Goal: Task Accomplishment & Management: Complete application form

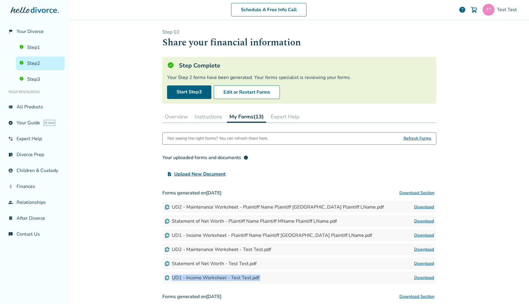
scroll to position [88, 0]
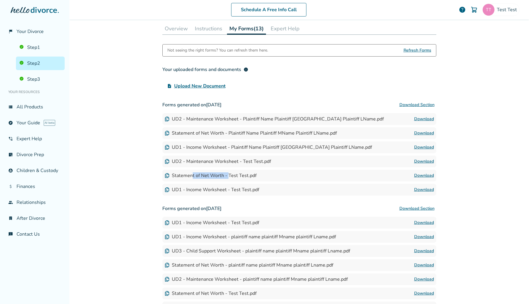
drag, startPoint x: 192, startPoint y: 177, endPoint x: 227, endPoint y: 177, distance: 35.4
click at [227, 177] on div "Statement of Net Worth - Test Test.pdf" at bounding box center [211, 176] width 92 height 6
click at [510, 9] on span "Test Test" at bounding box center [508, 9] width 22 height 6
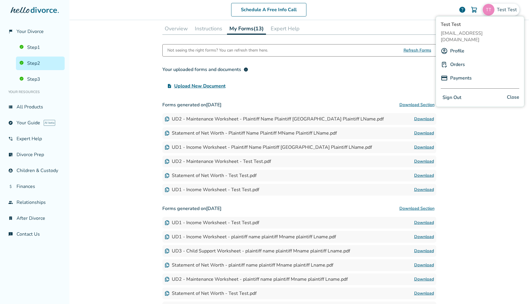
click at [472, 31] on span "[EMAIL_ADDRESS][DOMAIN_NAME]" at bounding box center [479, 36] width 78 height 13
copy span "[EMAIL_ADDRESS][DOMAIN_NAME]"
click at [96, 78] on div "Schedule A Free Info Call Test Test help Schedule A Free Call Test Test sephiro…" at bounding box center [298, 152] width 459 height 304
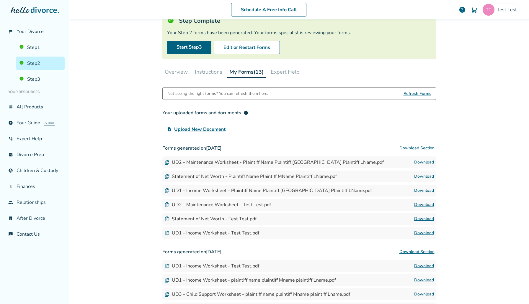
scroll to position [31, 0]
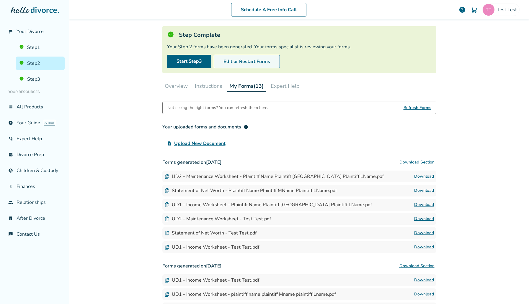
click at [267, 62] on button "Edit or Restart Forms" at bounding box center [247, 62] width 66 height 14
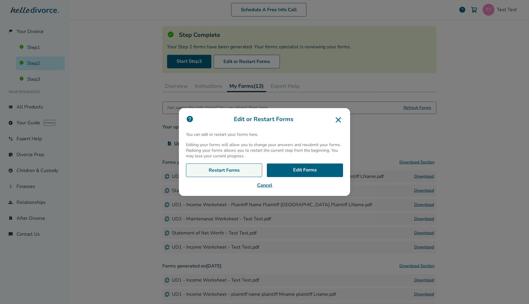
click at [223, 166] on link "Restart Forms" at bounding box center [224, 171] width 76 height 14
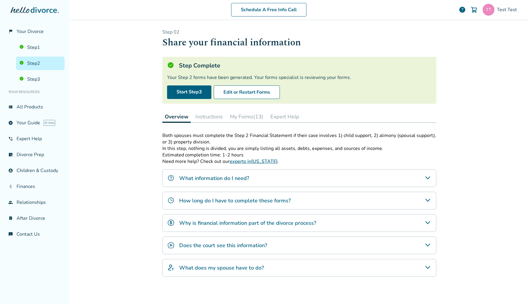
click at [251, 115] on button "My Forms (13)" at bounding box center [246, 117] width 38 height 12
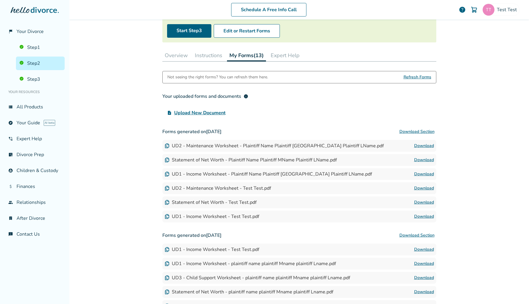
scroll to position [60, 0]
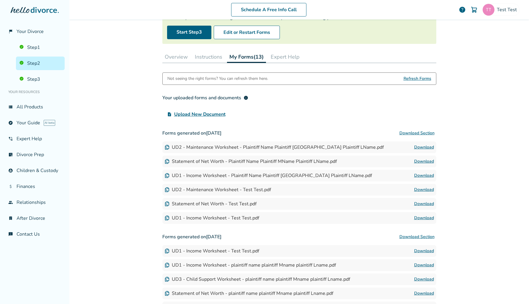
click at [428, 81] on span "Refresh Forms" at bounding box center [417, 79] width 28 height 12
click at [419, 217] on link "Download" at bounding box center [424, 218] width 20 height 7
click at [45, 81] on link "Step 3" at bounding box center [40, 80] width 49 height 14
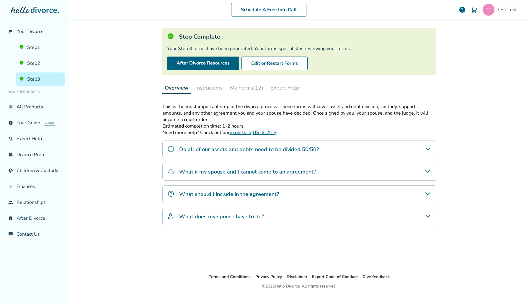
click at [257, 87] on button "My Forms (12)" at bounding box center [246, 88] width 38 height 12
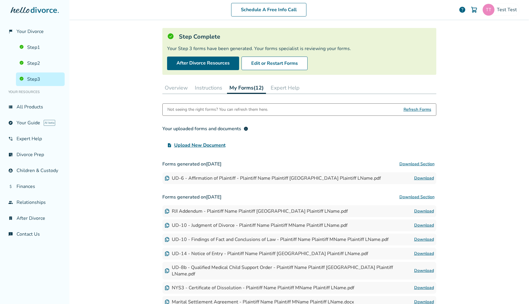
click at [421, 175] on link "Download" at bounding box center [424, 178] width 20 height 7
click at [501, 9] on span "Test Test" at bounding box center [508, 9] width 22 height 6
click at [481, 30] on div "Test Test sephiroth.jedidiah@freedrops.org Profile Orders Payments Sign Out Clo…" at bounding box center [479, 61] width 89 height 91
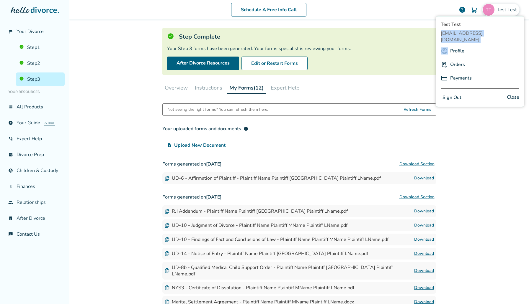
copy span "[EMAIL_ADDRESS][DOMAIN_NAME]"
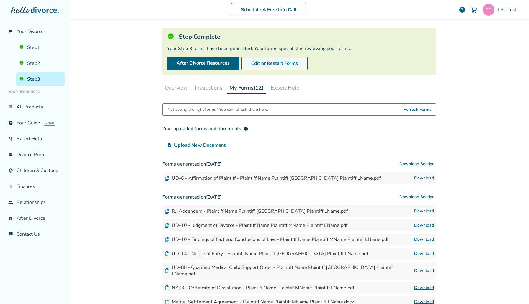
click at [281, 66] on button "Edit or Restart Forms" at bounding box center [274, 64] width 66 height 14
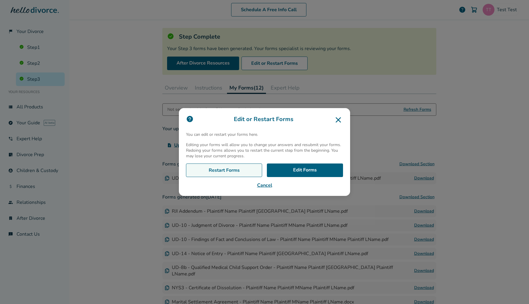
click at [229, 169] on link "Restart Forms" at bounding box center [224, 171] width 76 height 14
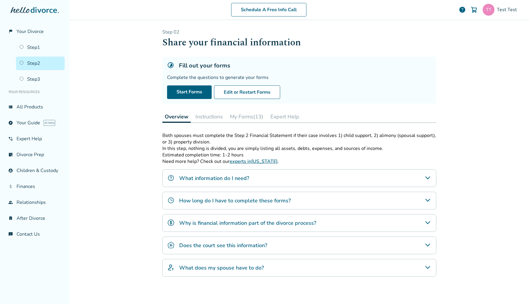
click at [261, 118] on button "My Forms (13)" at bounding box center [246, 117] width 38 height 12
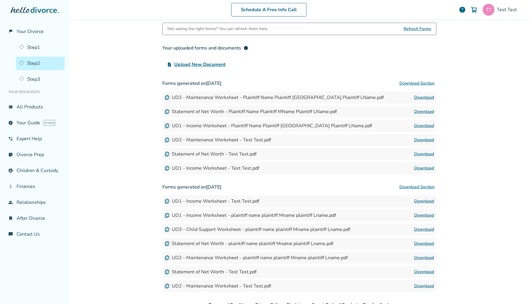
scroll to position [113, 0]
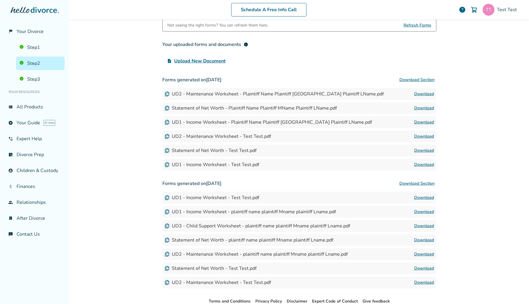
click at [324, 93] on div "UD2 - Maintenance Worksheet - Plaintiff Name Plaintiff MName Plaintiff LName.pdf" at bounding box center [274, 94] width 219 height 6
click at [421, 97] on link "Download" at bounding box center [424, 94] width 20 height 7
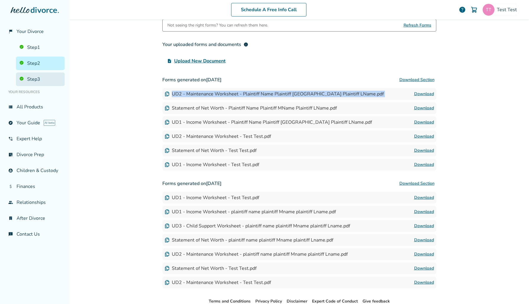
click at [44, 77] on link "Step 3" at bounding box center [40, 80] width 49 height 14
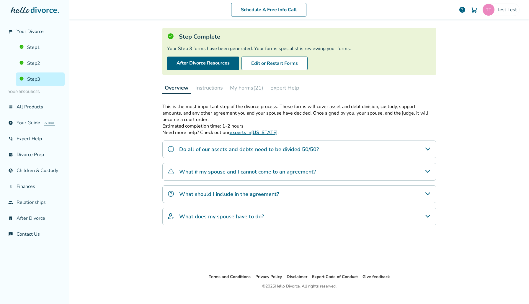
click at [254, 86] on button "My Forms (21)" at bounding box center [246, 88] width 38 height 12
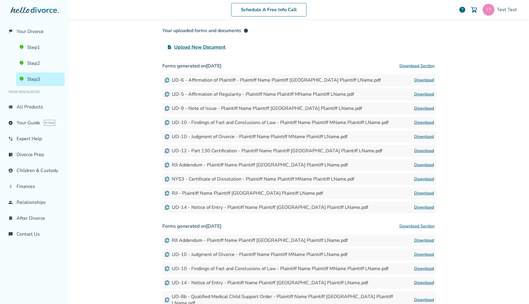
scroll to position [126, 0]
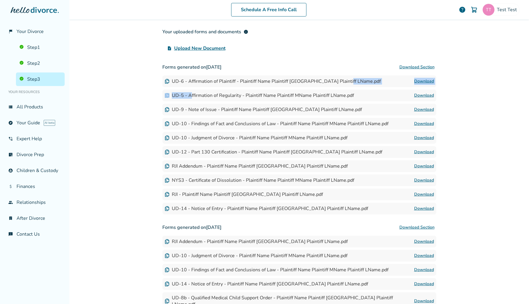
drag, startPoint x: 190, startPoint y: 96, endPoint x: 273, endPoint y: 87, distance: 83.6
click at [273, 87] on div "Forms generated on August 13, 2025 Download Section UD-6 - Affirmation of Plain…" at bounding box center [299, 137] width 274 height 153
click at [428, 93] on link "Download" at bounding box center [424, 95] width 20 height 7
drag, startPoint x: 205, startPoint y: 108, endPoint x: 297, endPoint y: 107, distance: 92.1
click at [297, 107] on div "UD-9 - Note of Issue - Plaintiff Name Plaintiff MName Plaintiff LName.pdf" at bounding box center [263, 110] width 197 height 6
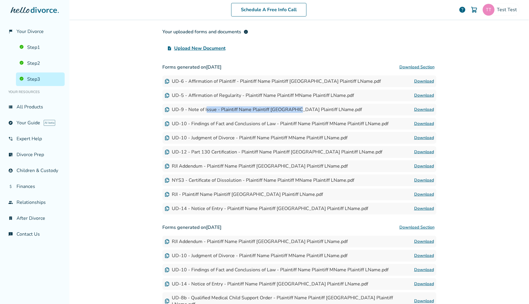
click at [426, 107] on link "Download" at bounding box center [424, 109] width 20 height 7
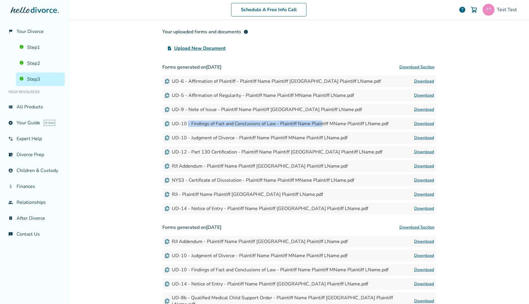
drag, startPoint x: 188, startPoint y: 121, endPoint x: 322, endPoint y: 121, distance: 134.2
click at [322, 121] on div "UD-10 - Findings of Fact and Conclusions of Law - Plaintiff Name Plaintiff MNam…" at bounding box center [277, 124] width 224 height 6
click at [425, 122] on link "Download" at bounding box center [424, 123] width 20 height 7
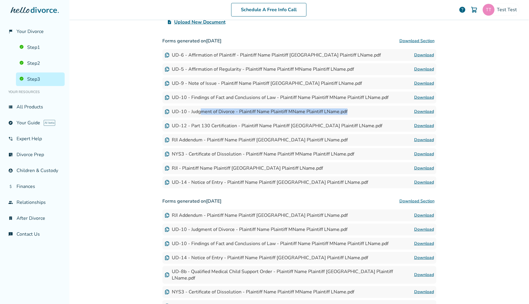
drag, startPoint x: 202, startPoint y: 114, endPoint x: 316, endPoint y: 115, distance: 114.2
click at [316, 115] on div "UD-10 - Judgment of Divorce - Plaintiff Name Plaintiff MName Plaintiff LName.pd…" at bounding box center [299, 112] width 274 height 12
click at [428, 109] on link "Download" at bounding box center [424, 111] width 20 height 7
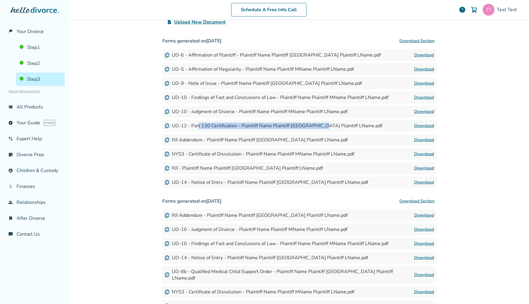
drag, startPoint x: 198, startPoint y: 126, endPoint x: 321, endPoint y: 124, distance: 123.1
click at [321, 124] on div "UD-12 - Part 130 Certification - Plaintiff Name Plaintiff MName Plaintiff LName…" at bounding box center [273, 126] width 217 height 6
click at [424, 125] on link "Download" at bounding box center [424, 125] width 20 height 7
drag, startPoint x: 194, startPoint y: 143, endPoint x: 315, endPoint y: 141, distance: 120.4
click at [315, 141] on div "RJI Addendum - Plaintiff Name Plaintiff MName Plaintiff LName.pdf Download" at bounding box center [299, 140] width 274 height 12
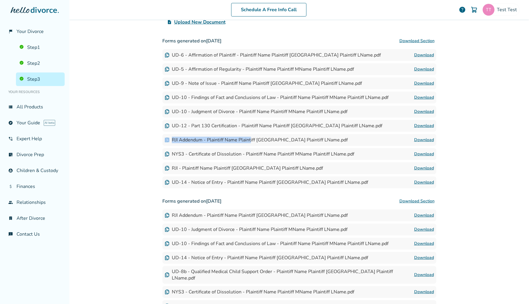
drag, startPoint x: 315, startPoint y: 141, endPoint x: 250, endPoint y: 138, distance: 64.7
click at [250, 138] on div "RJI Addendum - Plaintiff Name Plaintiff MName Plaintiff LName.pdf Download" at bounding box center [299, 140] width 274 height 12
click at [429, 139] on link "Download" at bounding box center [424, 140] width 20 height 7
click at [198, 156] on div "NYS3 - Certificate of Dissolution - Plaintiff Name Plaintiff MName Plaintiff LN…" at bounding box center [259, 154] width 189 height 6
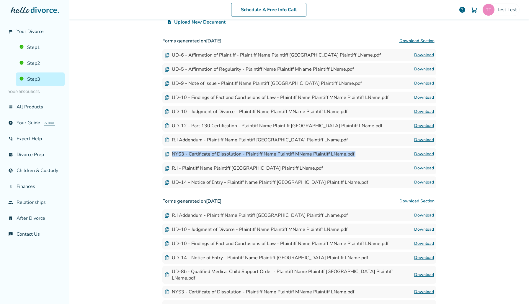
click at [198, 156] on div "NYS3 - Certificate of Dissolution - Plaintiff Name Plaintiff MName Plaintiff LN…" at bounding box center [259, 154] width 189 height 6
click at [421, 155] on link "Download" at bounding box center [424, 154] width 20 height 7
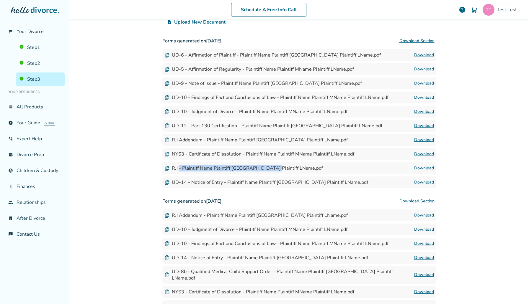
drag, startPoint x: 179, startPoint y: 168, endPoint x: 272, endPoint y: 168, distance: 93.2
click at [273, 168] on div "RJI - Plaintiff Name Plaintiff MName Plaintiff LName.pdf" at bounding box center [244, 168] width 158 height 6
click at [425, 166] on link "Download" at bounding box center [424, 168] width 20 height 7
drag, startPoint x: 187, startPoint y: 183, endPoint x: 267, endPoint y: 183, distance: 80.3
click at [267, 183] on div "UD-14 - Notice of Entry - Plaintiff Name Plaintiff MName Plaintiff LName.pdf" at bounding box center [266, 182] width 203 height 6
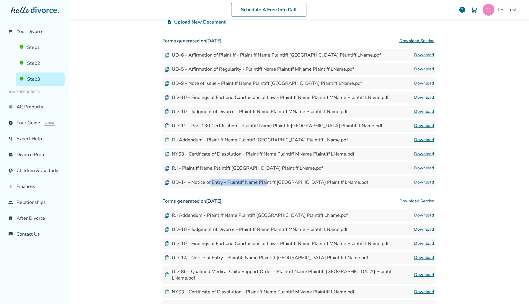
drag, startPoint x: 267, startPoint y: 183, endPoint x: 209, endPoint y: 183, distance: 58.4
click at [209, 183] on div "UD-14 - Notice of Entry - Plaintiff Name Plaintiff MName Plaintiff LName.pdf" at bounding box center [266, 182] width 203 height 6
click at [416, 180] on link "Download" at bounding box center [424, 182] width 20 height 7
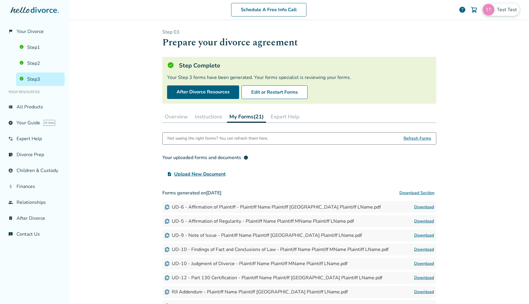
click at [499, 11] on span "Test Test" at bounding box center [508, 9] width 22 height 6
click at [453, 45] on link "Profile" at bounding box center [457, 50] width 14 height 11
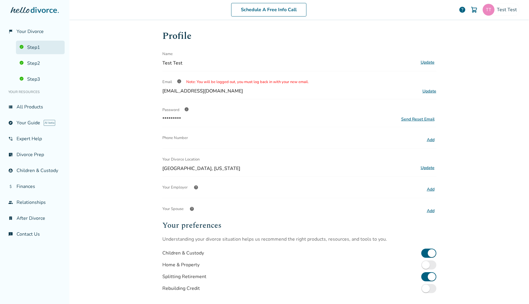
click at [37, 51] on link "Step 1" at bounding box center [40, 48] width 49 height 14
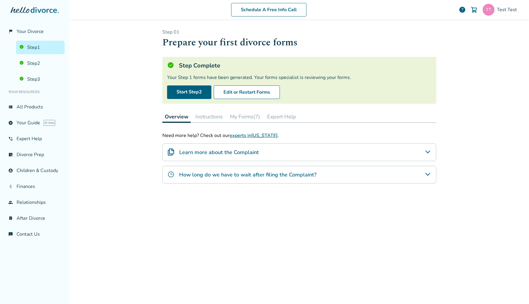
click at [249, 121] on button "My Forms (7)" at bounding box center [244, 117] width 35 height 12
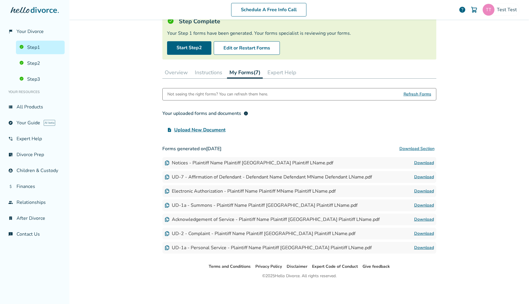
scroll to position [43, 0]
click at [41, 70] on ul "Step 1 Step 2 Step 3" at bounding box center [35, 62] width 60 height 48
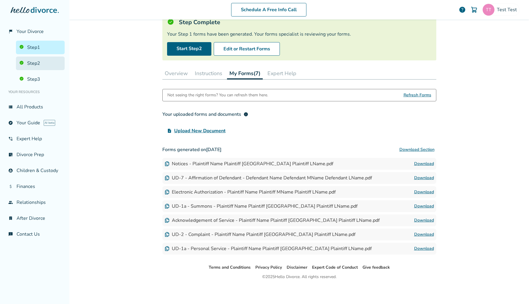
click at [40, 68] on link "Step 2" at bounding box center [40, 64] width 49 height 14
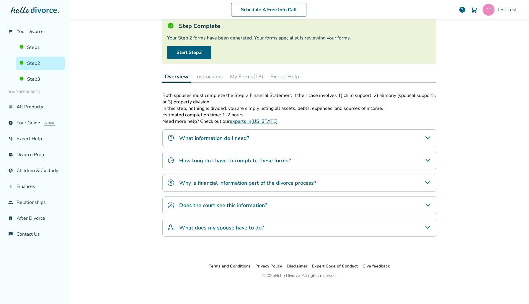
scroll to position [29, 0]
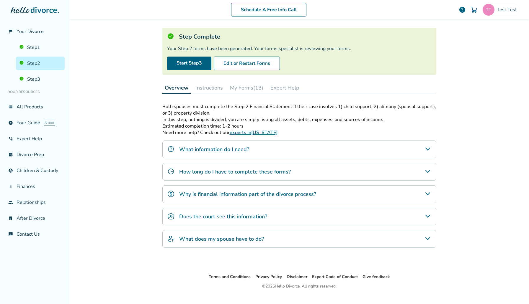
click at [249, 85] on button "My Forms (13)" at bounding box center [246, 88] width 38 height 12
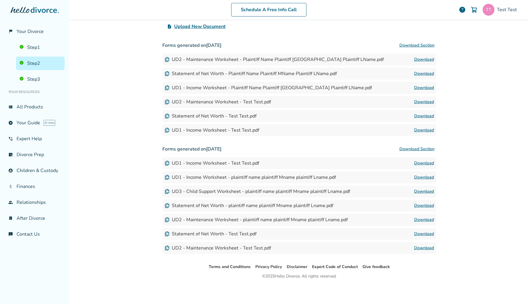
scroll to position [148, 0]
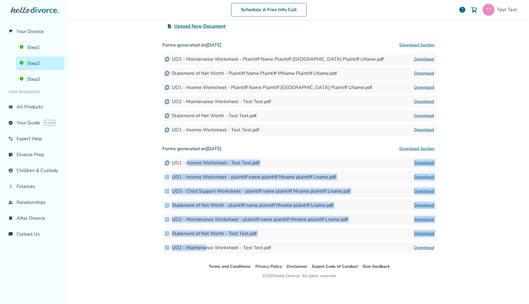
drag, startPoint x: 205, startPoint y: 249, endPoint x: 188, endPoint y: 162, distance: 88.7
click at [188, 162] on div "Forms generated on August 11, 2025 Download Section UD1 - Income Worksheet - Te…" at bounding box center [299, 198] width 274 height 111
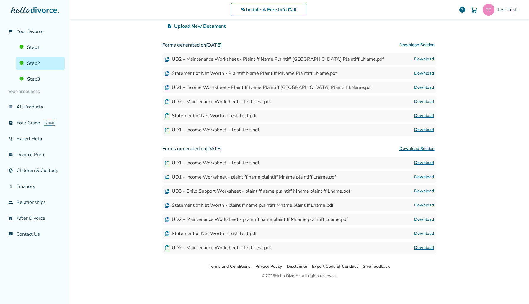
click at [45, 70] on ul "Step 1 Step 2 Step 3" at bounding box center [35, 62] width 60 height 48
click at [45, 78] on link "Step 3" at bounding box center [40, 80] width 49 height 14
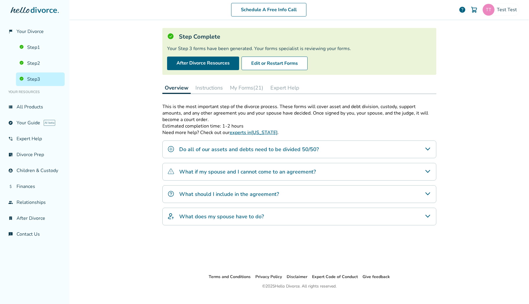
click at [253, 85] on button "My Forms (21)" at bounding box center [246, 88] width 38 height 12
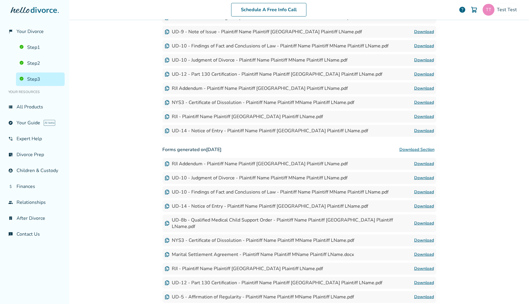
scroll to position [261, 0]
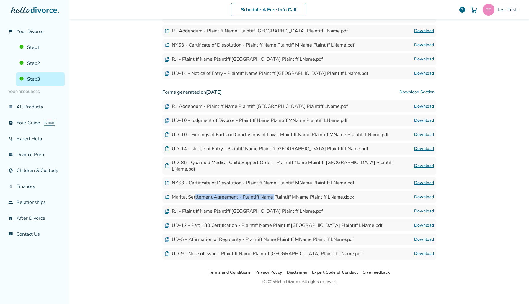
drag, startPoint x: 194, startPoint y: 191, endPoint x: 272, endPoint y: 190, distance: 77.9
click at [272, 194] on div "Marital Settlement Agreement - Plaintiff Name Plaintiff MName Plaintiff LName.d…" at bounding box center [259, 197] width 189 height 6
drag, startPoint x: 333, startPoint y: 191, endPoint x: 255, endPoint y: 191, distance: 77.9
click at [255, 194] on div "Marital Settlement Agreement - Plaintiff Name Plaintiff MName Plaintiff LName.d…" at bounding box center [259, 197] width 189 height 6
click at [426, 194] on link "Download" at bounding box center [424, 197] width 20 height 7
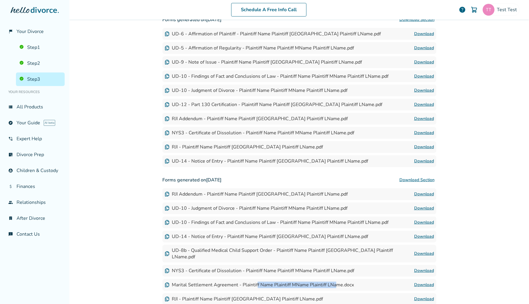
scroll to position [187, 0]
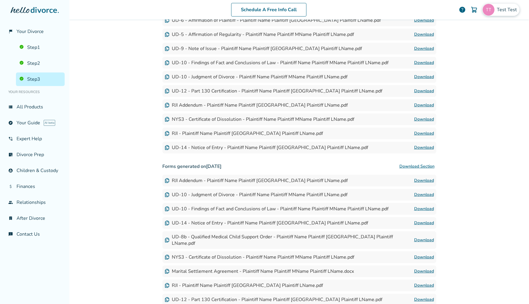
click at [502, 6] on span "Test Test" at bounding box center [508, 9] width 22 height 6
click at [486, 34] on span "sephiroth.jedidiah@freedrops.org" at bounding box center [479, 36] width 78 height 13
copy span "sephiroth.jedidiah@freedrops.org"
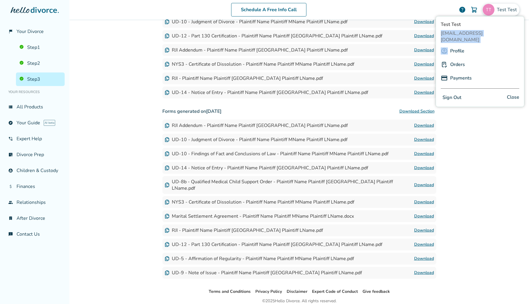
scroll to position [249, 0]
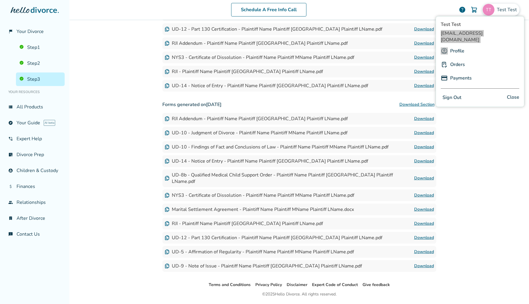
copy span "sephiroth.jedidiah@freedrops.org"
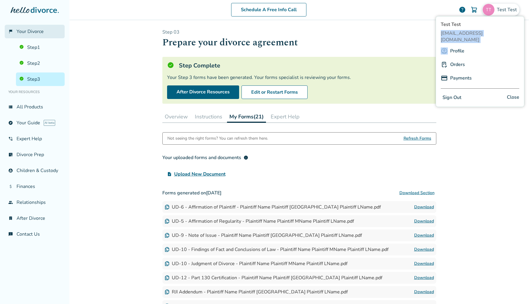
click at [45, 27] on link "flag_2 Your Divorce" at bounding box center [35, 32] width 60 height 14
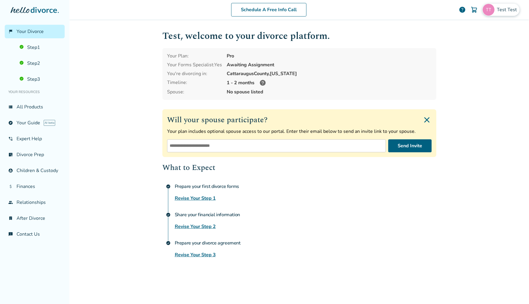
click at [499, 12] on span "Test Test" at bounding box center [508, 9] width 22 height 6
click at [456, 35] on span "sephiroth.jedidiah@freedrops.org" at bounding box center [479, 36] width 78 height 13
copy span "sephiroth.jedidiah@freedrops.org"
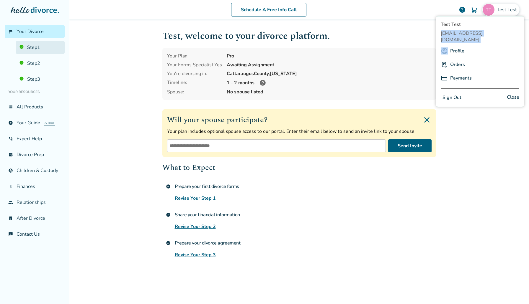
click at [28, 47] on link "Step 1" at bounding box center [40, 48] width 49 height 14
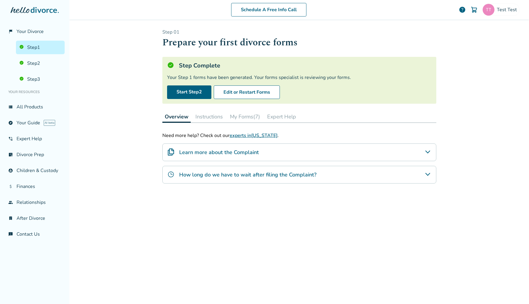
click at [52, 90] on li "Your Resources" at bounding box center [35, 92] width 60 height 12
click at [52, 83] on link "Step 3" at bounding box center [40, 80] width 49 height 14
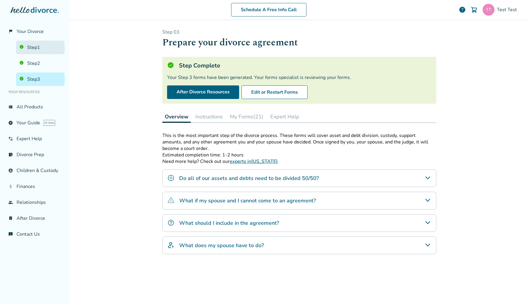
click at [41, 52] on link "Step 1" at bounding box center [40, 48] width 49 height 14
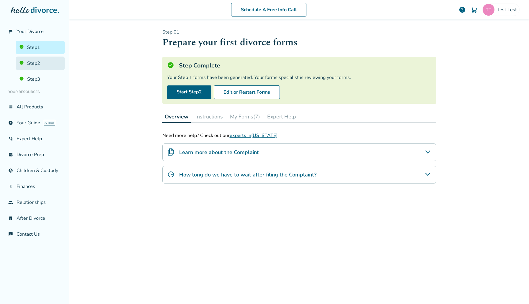
click at [46, 68] on link "Step 2" at bounding box center [40, 64] width 49 height 14
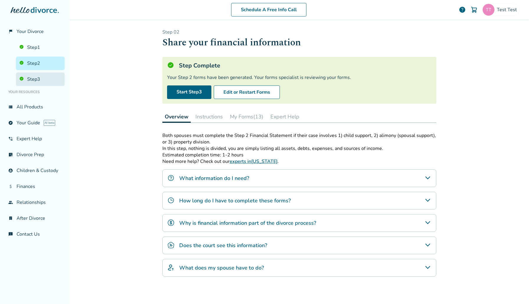
click at [46, 83] on link "Step 3" at bounding box center [40, 80] width 49 height 14
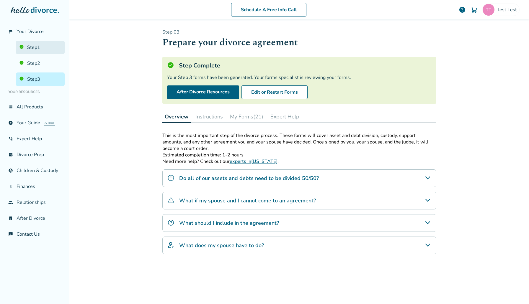
click at [48, 53] on link "Step 1" at bounding box center [40, 48] width 49 height 14
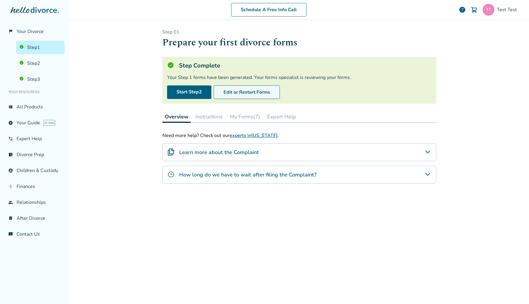
click at [263, 94] on button "Edit or Restart Forms" at bounding box center [247, 93] width 66 height 14
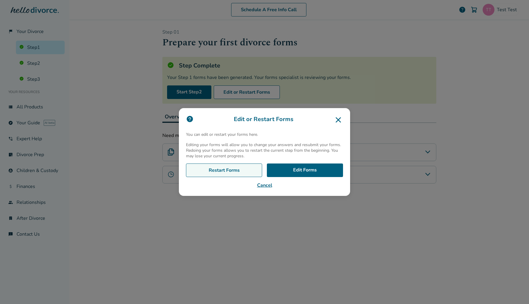
click at [251, 170] on link "Restart Forms" at bounding box center [224, 171] width 76 height 14
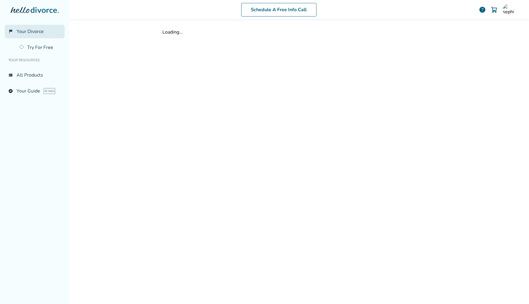
click at [42, 32] on span "Your Divorce" at bounding box center [30, 31] width 27 height 6
click at [34, 33] on span "Your Divorce" at bounding box center [30, 31] width 27 height 6
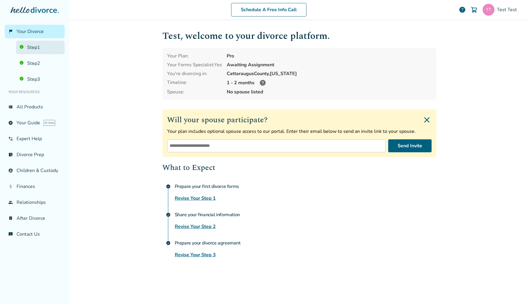
click at [33, 46] on link "Step 1" at bounding box center [40, 48] width 49 height 14
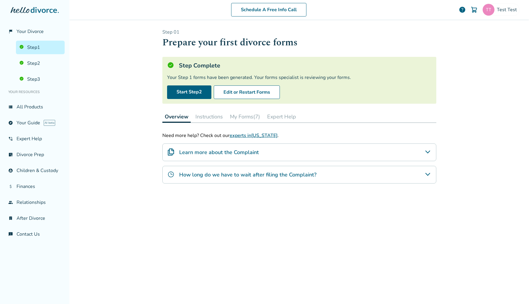
click at [239, 116] on button "My Forms (7)" at bounding box center [244, 117] width 35 height 12
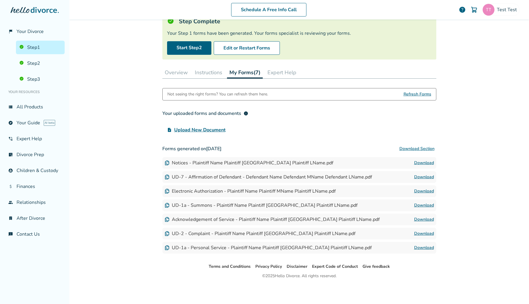
scroll to position [44, 0]
click at [42, 70] on ul "Step 1 Step 2 Step 3" at bounding box center [35, 62] width 60 height 48
click at [41, 65] on link "Step 2" at bounding box center [40, 64] width 49 height 14
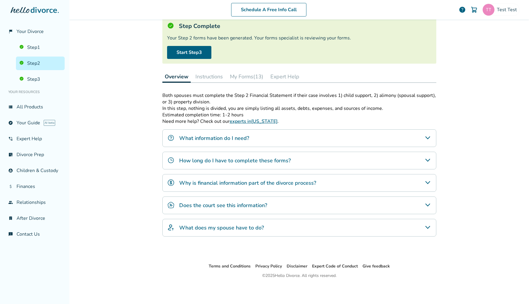
scroll to position [29, 0]
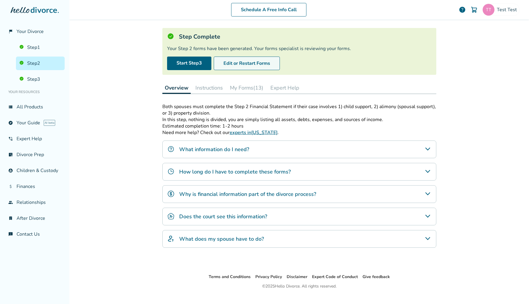
click at [270, 63] on button "Edit or Restart Forms" at bounding box center [247, 64] width 66 height 14
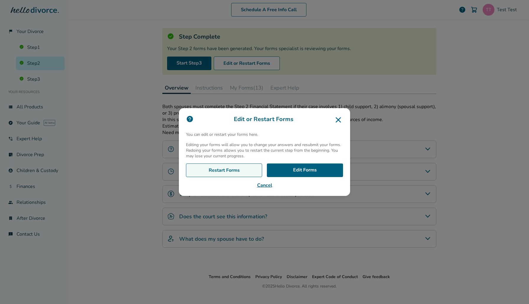
click at [248, 171] on link "Restart Forms" at bounding box center [224, 171] width 76 height 14
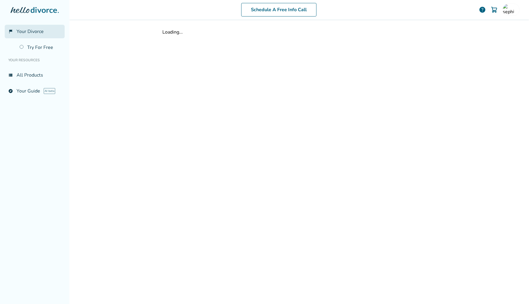
click at [36, 29] on span "Your Divorce" at bounding box center [30, 31] width 27 height 6
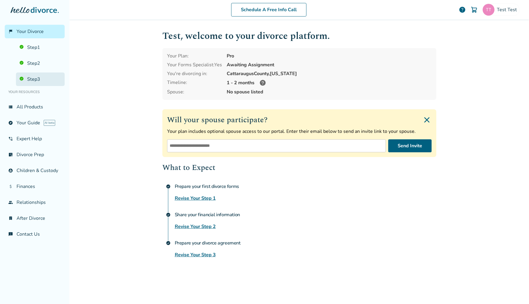
click at [32, 77] on link "Step 3" at bounding box center [40, 80] width 49 height 14
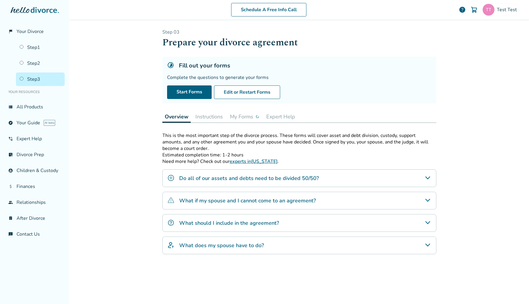
click at [254, 119] on button "My Forms" at bounding box center [244, 117] width 34 height 12
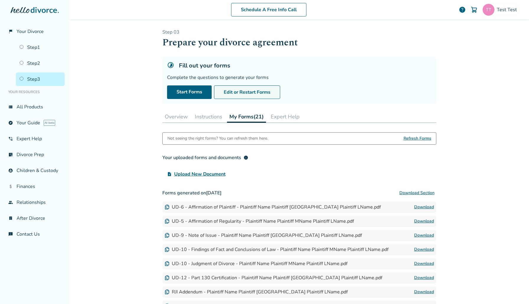
click at [247, 96] on button "Edit or Restart Forms" at bounding box center [247, 93] width 66 height 14
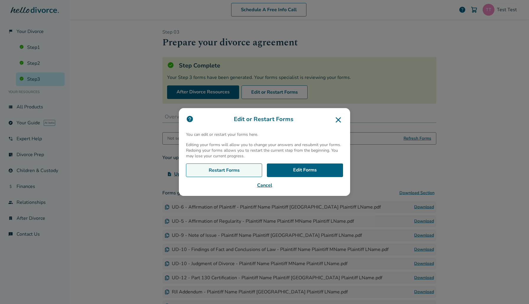
click at [214, 172] on link "Restart Forms" at bounding box center [224, 171] width 76 height 14
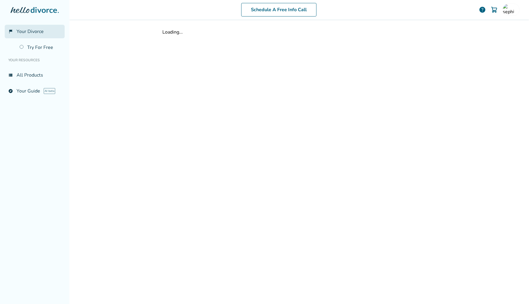
click at [37, 29] on span "Your Divorce" at bounding box center [30, 31] width 27 height 6
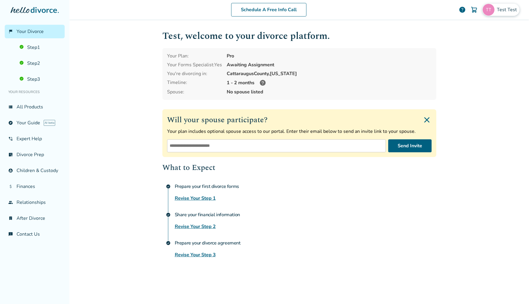
click at [498, 5] on div "Test Test" at bounding box center [500, 10] width 37 height 12
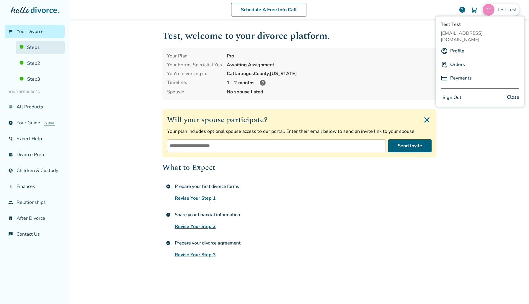
click at [36, 48] on link "Step 1" at bounding box center [40, 48] width 49 height 14
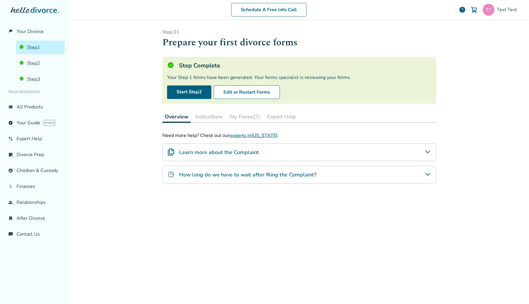
click at [246, 115] on button "My Forms (7)" at bounding box center [244, 117] width 35 height 12
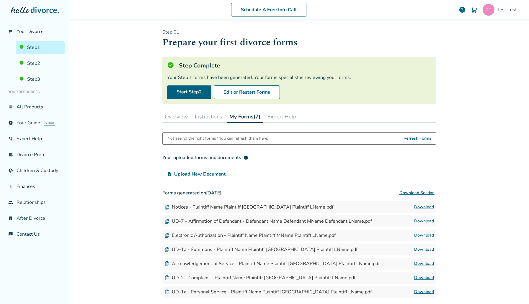
scroll to position [44, 0]
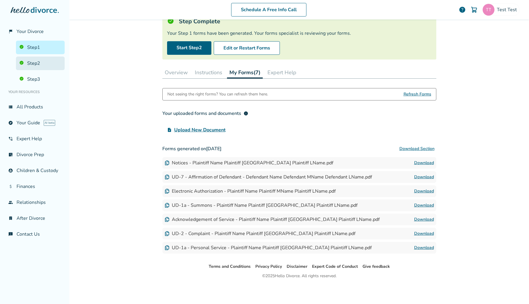
click at [40, 60] on link "Step 2" at bounding box center [40, 64] width 49 height 14
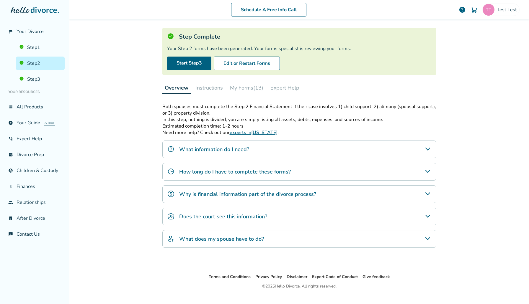
click at [257, 90] on button "My Forms (13)" at bounding box center [246, 88] width 38 height 12
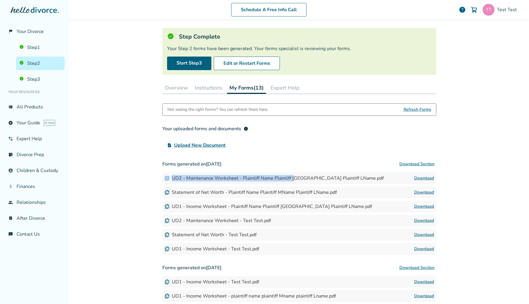
drag, startPoint x: 294, startPoint y: 179, endPoint x: 376, endPoint y: 179, distance: 82.0
click at [376, 179] on div "UD2 - Maintenance Worksheet - Plaintiff Name Plaintiff MName Plaintiff LName.pd…" at bounding box center [299, 179] width 274 height 12
click at [418, 175] on link "Download" at bounding box center [424, 178] width 20 height 7
drag, startPoint x: 192, startPoint y: 207, endPoint x: 252, endPoint y: 207, distance: 59.6
click at [252, 207] on div "UD1 - Income Worksheet - Plaintiff Name Plaintiff MName Plaintiff LName.pdf" at bounding box center [268, 207] width 207 height 6
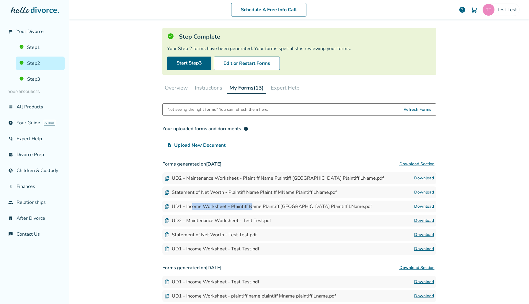
click at [417, 207] on link "Download" at bounding box center [424, 206] width 20 height 7
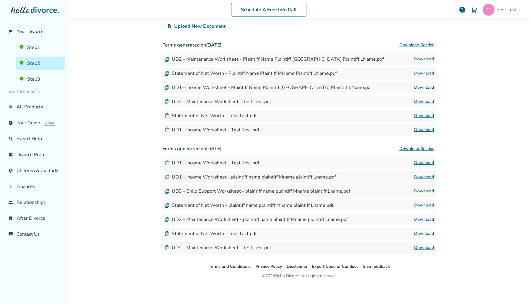
drag, startPoint x: 196, startPoint y: 235, endPoint x: 251, endPoint y: 235, distance: 55.2
click at [251, 235] on div "Statement of Net Worth - Test Test.pdf" at bounding box center [211, 234] width 92 height 6
drag, startPoint x: 254, startPoint y: 235, endPoint x: 207, endPoint y: 235, distance: 46.9
click at [207, 235] on div "Statement of Net Worth - Test Test.pdf" at bounding box center [211, 234] width 92 height 6
click at [422, 232] on link "Download" at bounding box center [424, 233] width 20 height 7
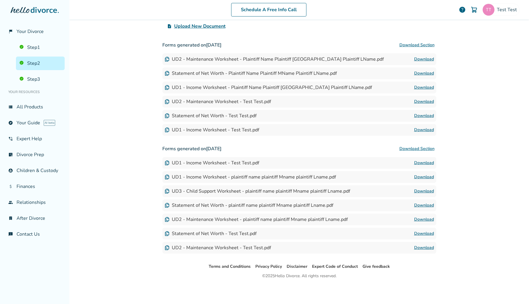
click at [509, 17] on div "Schedule A Free Info Call Test Test help" at bounding box center [299, 9] width 450 height 23
click at [508, 15] on div "Test Test" at bounding box center [500, 10] width 37 height 12
click at [454, 94] on button "Sign Out" at bounding box center [451, 98] width 22 height 9
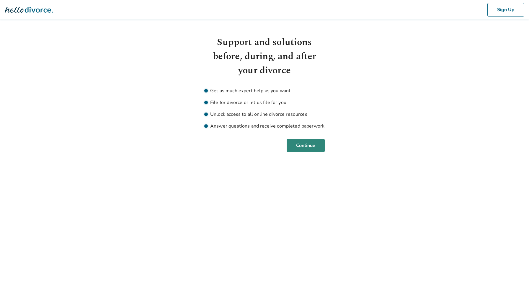
click at [309, 149] on button "Continue" at bounding box center [305, 145] width 38 height 13
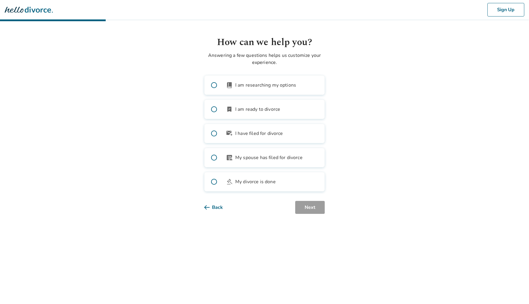
click at [277, 96] on div "book_2 I am researching my options bookmark_check I am ready to divorce outgoin…" at bounding box center [264, 134] width 120 height 116
click at [292, 87] on span "I am researching my options" at bounding box center [265, 85] width 61 height 7
click at [310, 207] on button "Next" at bounding box center [310, 207] width 30 height 13
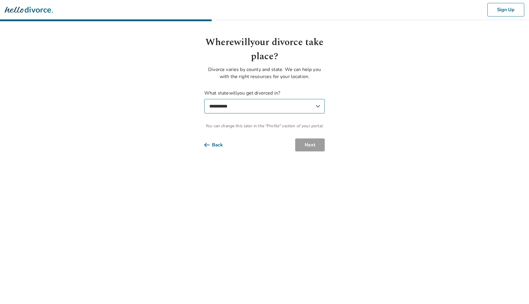
click at [261, 105] on select "**********" at bounding box center [264, 106] width 120 height 14
select select "**"
click at [204, 99] on select "**********" at bounding box center [264, 106] width 120 height 14
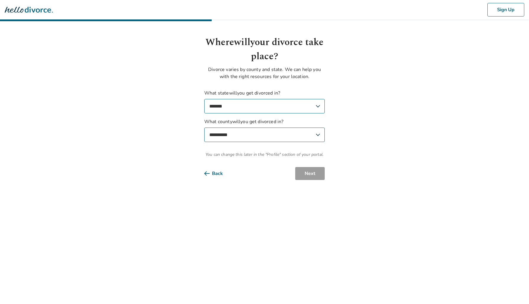
click at [276, 133] on select "**********" at bounding box center [264, 135] width 120 height 14
select select "******"
click at [204, 128] on select "**********" at bounding box center [264, 135] width 120 height 14
click at [318, 172] on button "Next" at bounding box center [310, 173] width 30 height 13
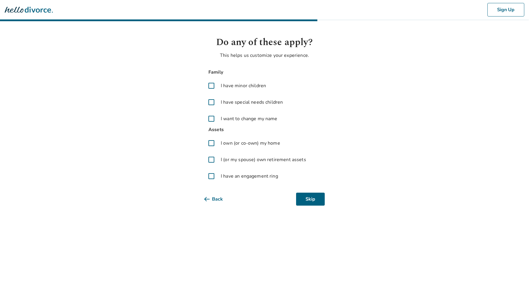
click at [247, 83] on span "I have minor children" at bounding box center [243, 85] width 45 height 7
click at [247, 96] on label "I have special needs children" at bounding box center [264, 102] width 120 height 14
click at [247, 114] on label "I want to change my name" at bounding box center [264, 119] width 120 height 14
click at [246, 143] on span "I own (or co-own) my home" at bounding box center [250, 143] width 59 height 7
click at [246, 158] on span "I (or my spouse) own retirement assets" at bounding box center [263, 159] width 85 height 7
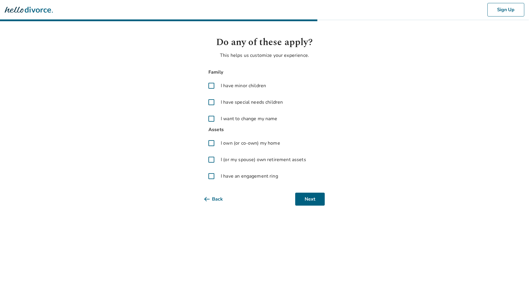
click at [246, 172] on label "I have an engagement ring" at bounding box center [264, 176] width 120 height 14
click at [322, 199] on button "Next" at bounding box center [310, 199] width 30 height 13
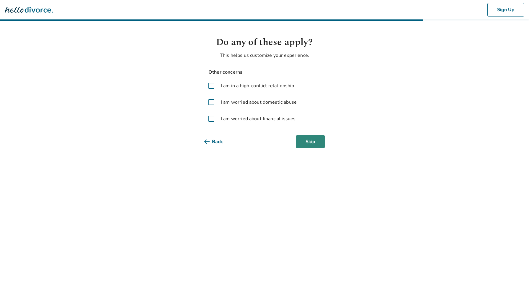
click at [318, 139] on button "Skip" at bounding box center [310, 141] width 29 height 13
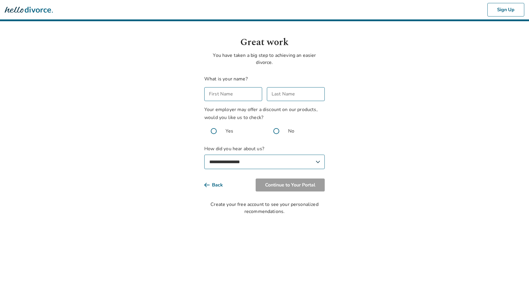
click at [238, 92] on input "First Name" at bounding box center [233, 94] width 58 height 14
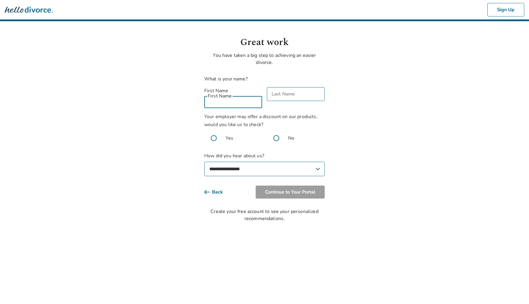
type input "****"
click at [279, 93] on input "Last Name" at bounding box center [296, 94] width 58 height 14
type input "****"
click at [278, 134] on span at bounding box center [276, 138] width 19 height 19
click at [266, 162] on select "**********" at bounding box center [264, 169] width 120 height 14
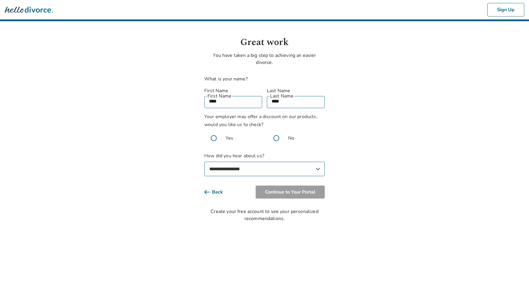
select select "*******"
click at [204, 162] on select "**********" at bounding box center [264, 169] width 120 height 14
click at [304, 186] on button "Continue to Your Portal" at bounding box center [290, 192] width 69 height 13
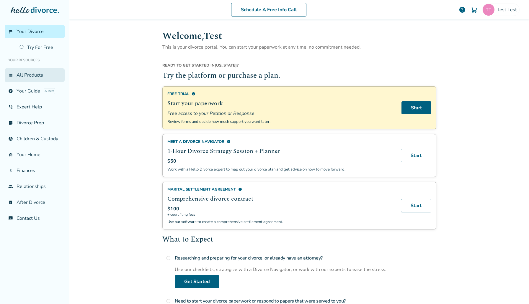
click at [13, 72] on link "view_list All Products" at bounding box center [35, 75] width 60 height 14
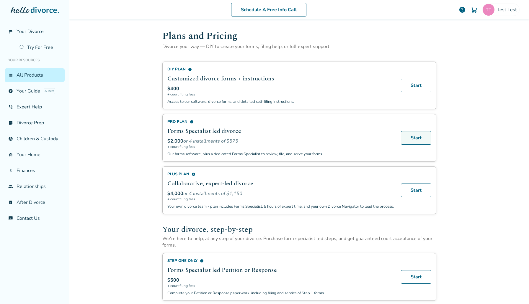
click at [417, 140] on link "Start" at bounding box center [416, 138] width 30 height 14
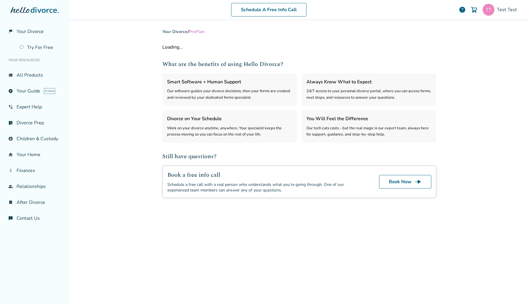
select select "***"
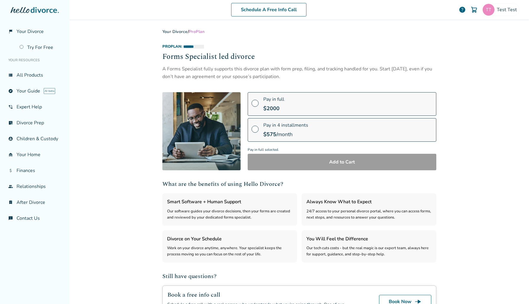
click at [305, 130] on div "Pay in 4 installments $ 575 /month" at bounding box center [285, 130] width 45 height 16
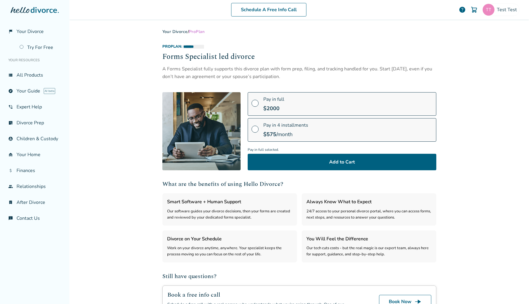
click at [325, 172] on div "**********" at bounding box center [299, 173] width 274 height 289
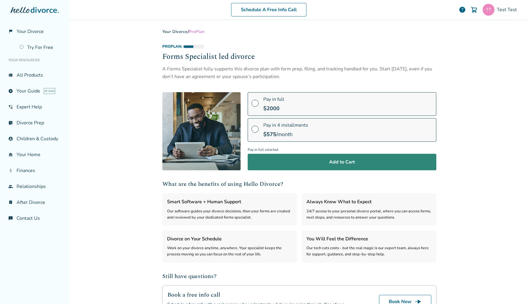
click at [331, 167] on button "Add to Cart" at bounding box center [342, 162] width 189 height 17
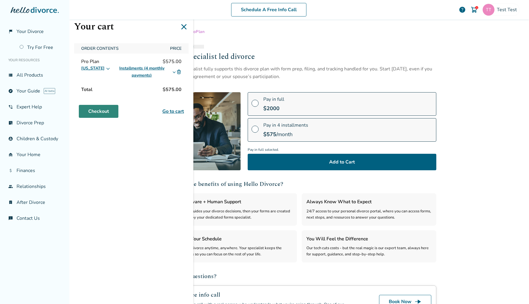
click at [105, 107] on link "Checkout" at bounding box center [99, 111] width 40 height 13
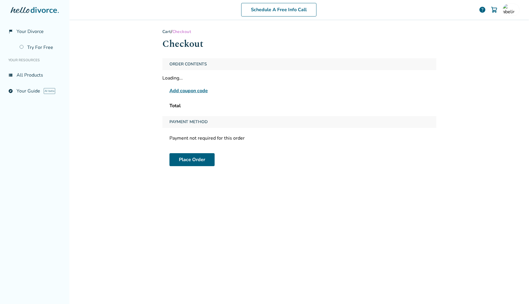
click at [199, 93] on span "Add coupon code" at bounding box center [188, 90] width 38 height 7
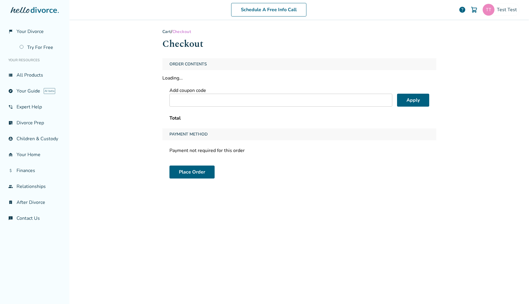
click at [236, 100] on input "text" at bounding box center [280, 100] width 223 height 13
type input "**********"
click at [411, 101] on button "Apply" at bounding box center [413, 100] width 32 height 13
click at [235, 96] on input "text" at bounding box center [280, 100] width 223 height 13
type input "**********"
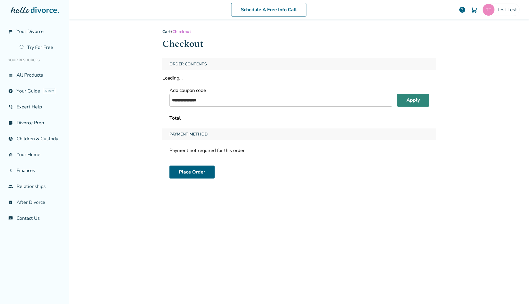
click at [419, 100] on button "Apply" at bounding box center [413, 100] width 32 height 13
click at [41, 34] on span "Your Divorce" at bounding box center [30, 31] width 27 height 6
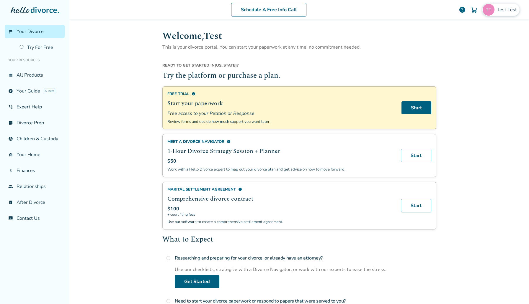
click at [502, 10] on span "Test Test" at bounding box center [508, 9] width 22 height 6
click at [463, 65] on link "Orders" at bounding box center [457, 70] width 15 height 11
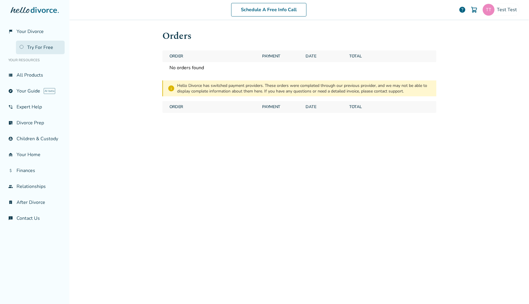
click at [41, 46] on link "Try For Free" at bounding box center [40, 48] width 49 height 14
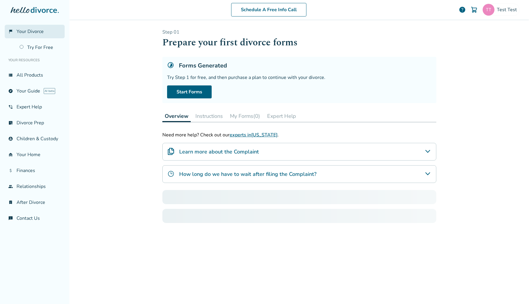
click at [39, 31] on span "Your Divorce" at bounding box center [30, 31] width 27 height 6
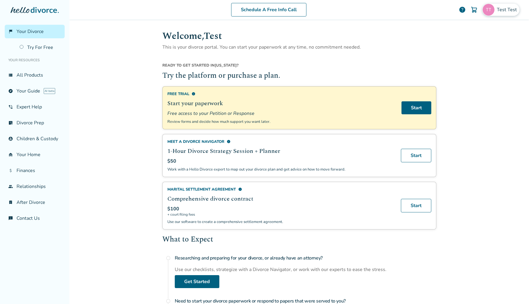
click at [504, 9] on span "Test Test" at bounding box center [508, 9] width 22 height 6
click at [463, 52] on link "Profile" at bounding box center [457, 57] width 14 height 11
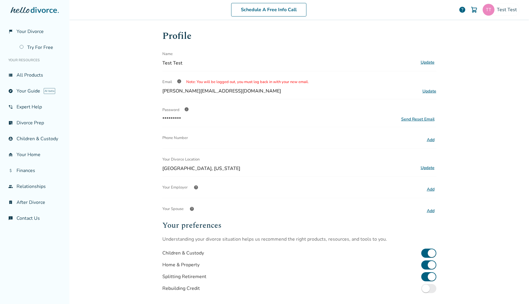
click at [17, 67] on ul "Your Resources view_list All Products explore Your Guide AI beta phone_in_talk …" at bounding box center [35, 139] width 60 height 171
click at [26, 72] on link "view_list All Products" at bounding box center [35, 75] width 60 height 14
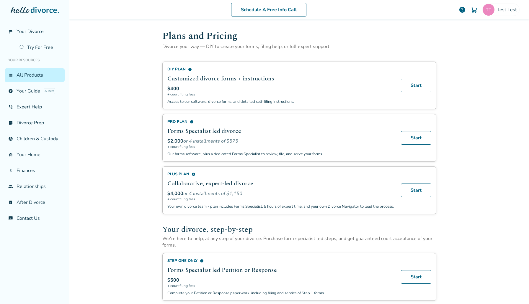
click at [415, 144] on div "Pro Plan info Forms Specialist led divorce $2,000 or 4 installments of $575 + c…" at bounding box center [299, 138] width 274 height 48
click at [416, 191] on link "Start" at bounding box center [416, 191] width 30 height 14
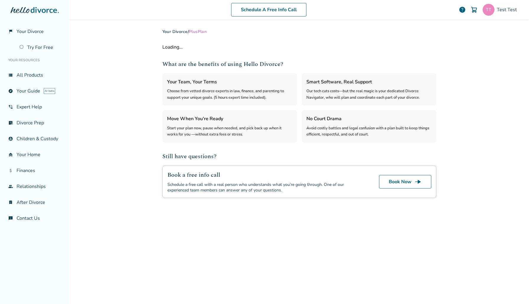
select select "***"
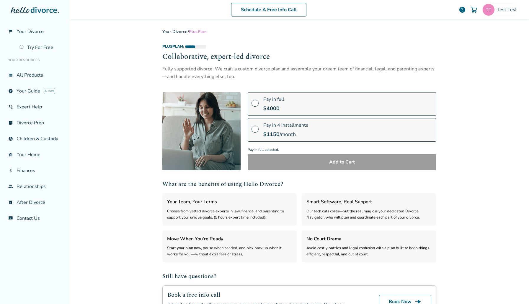
click at [307, 124] on label "Pay in 4 installments $ 1150 /month" at bounding box center [342, 130] width 189 height 24
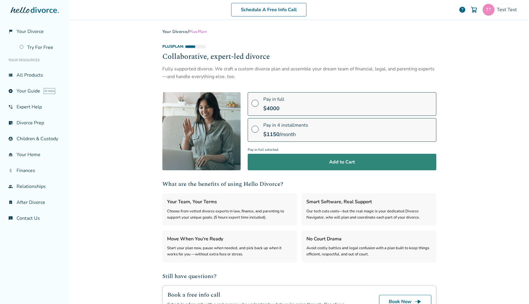
click at [313, 154] on button "Add to Cart" at bounding box center [342, 162] width 189 height 17
click at [302, 164] on button "Add to Cart" at bounding box center [342, 162] width 189 height 17
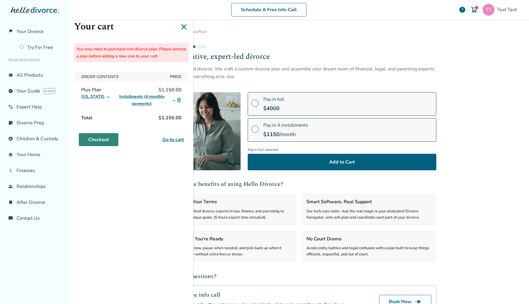
click at [104, 136] on link "Checkout" at bounding box center [99, 139] width 40 height 13
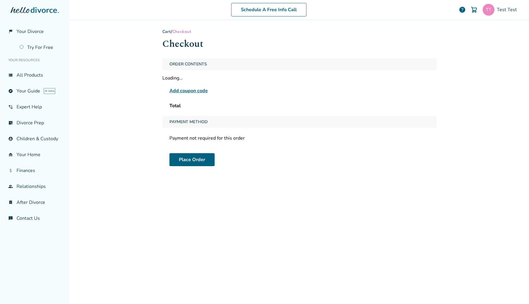
click at [190, 91] on span "Add coupon code" at bounding box center [188, 90] width 38 height 7
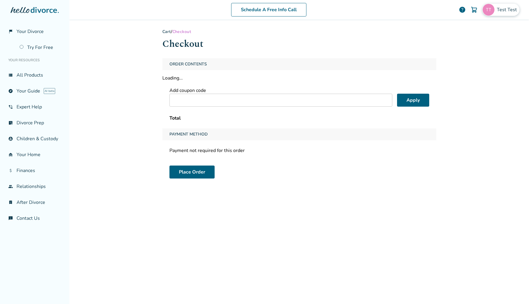
click at [505, 12] on span "Test Test" at bounding box center [508, 9] width 22 height 6
click at [454, 100] on button "Sign Out" at bounding box center [451, 104] width 22 height 9
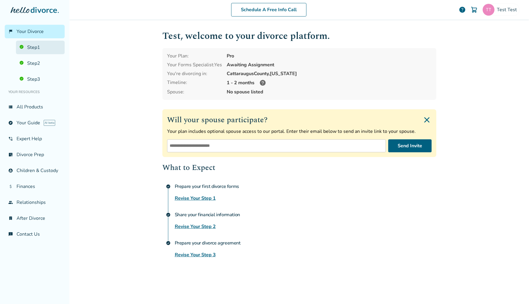
click at [40, 50] on link "Step 1" at bounding box center [40, 48] width 49 height 14
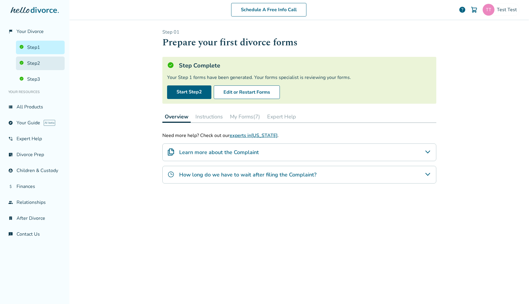
click at [40, 63] on link "Step 2" at bounding box center [40, 64] width 49 height 14
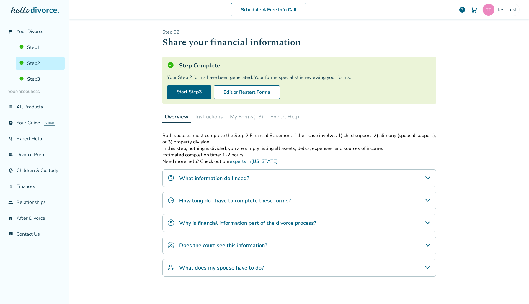
click at [245, 117] on button "My Forms (13)" at bounding box center [246, 117] width 38 height 12
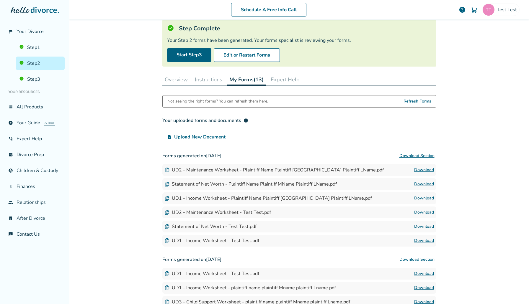
scroll to position [52, 0]
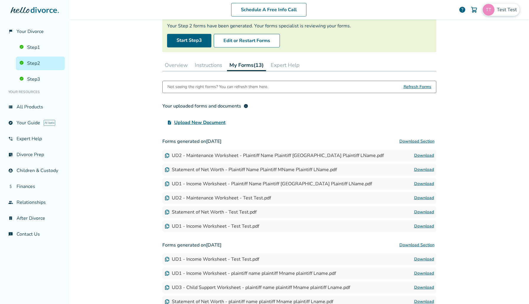
click at [508, 6] on div "Test Test" at bounding box center [500, 10] width 37 height 12
click at [452, 94] on button "Sign Out" at bounding box center [451, 98] width 22 height 9
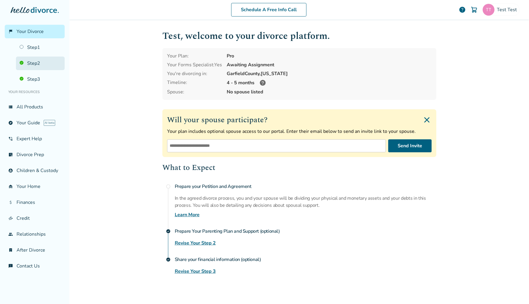
click at [40, 60] on link "Step 2" at bounding box center [40, 64] width 49 height 14
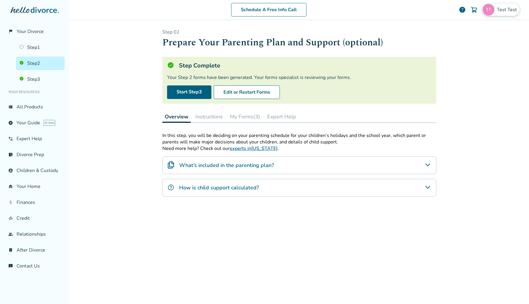
click at [506, 11] on span "Test Test" at bounding box center [508, 9] width 22 height 6
click at [464, 45] on div "Profile" at bounding box center [479, 50] width 78 height 11
click at [461, 45] on link "Profile" at bounding box center [457, 50] width 14 height 11
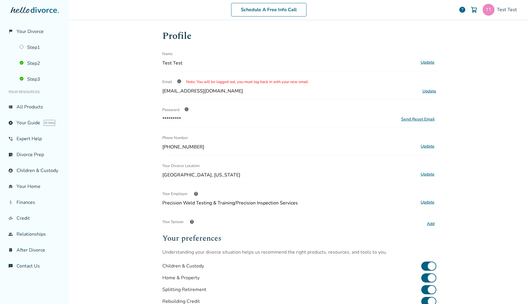
click at [430, 171] on button "Update" at bounding box center [427, 175] width 17 height 8
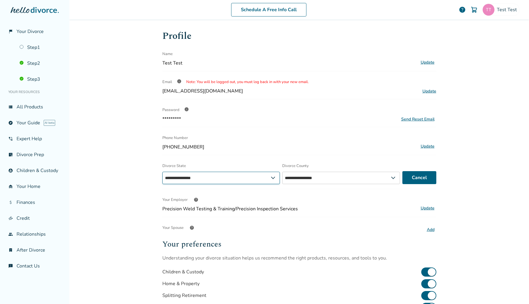
click at [218, 180] on select "**********" at bounding box center [221, 178] width 118 height 12
select select "**"
click at [162, 172] on select "**********" at bounding box center [221, 178] width 118 height 12
click at [325, 180] on select "**********" at bounding box center [344, 178] width 120 height 12
select select "*******"
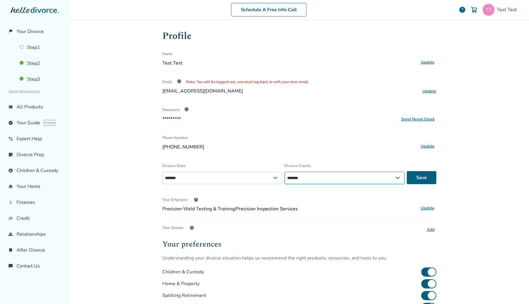
click at [284, 172] on select "**********" at bounding box center [344, 178] width 120 height 12
click at [417, 177] on button "Save" at bounding box center [422, 177] width 30 height 13
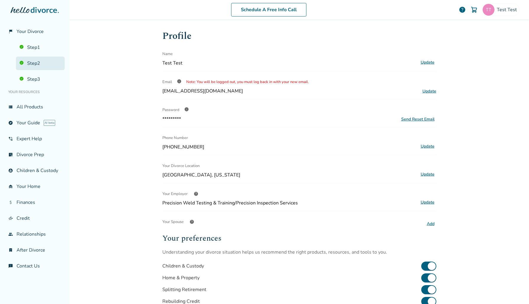
click at [34, 61] on link "Step 2" at bounding box center [40, 64] width 49 height 14
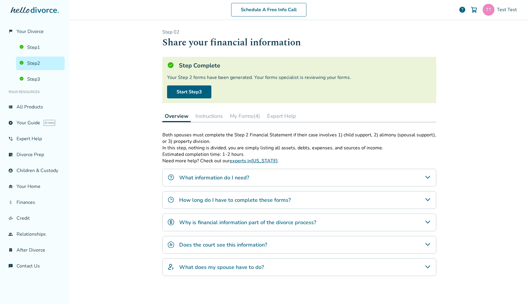
click at [270, 121] on button "Expert Help" at bounding box center [282, 116] width 34 height 12
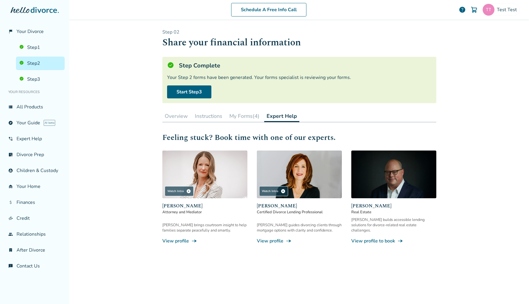
click at [263, 122] on div "Step 0 2 Share your financial information Step Complete Your Step 2 forms have …" at bounding box center [299, 161] width 274 height 264
click at [246, 119] on button "My Forms (4)" at bounding box center [244, 116] width 35 height 12
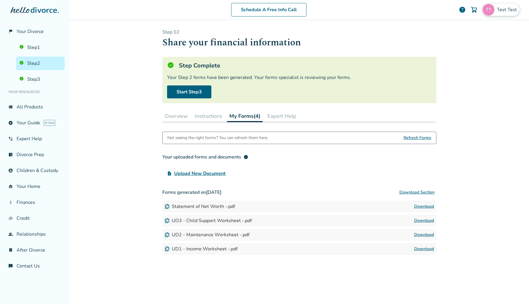
click at [497, 8] on span "Test Test" at bounding box center [508, 9] width 22 height 6
click at [478, 32] on span "skylar.tawhid@freedrops.org" at bounding box center [479, 36] width 78 height 13
copy span "skylar.tawhid@freedrops.org"
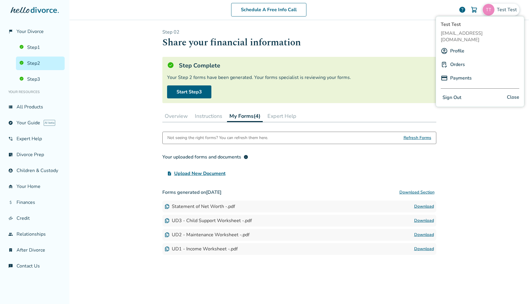
click at [129, 79] on div "Schedule A Free Info Call Test Test help Schedule A Free Call Test Test skylar.…" at bounding box center [298, 152] width 459 height 304
click at [212, 114] on button "Instructions" at bounding box center [208, 116] width 32 height 12
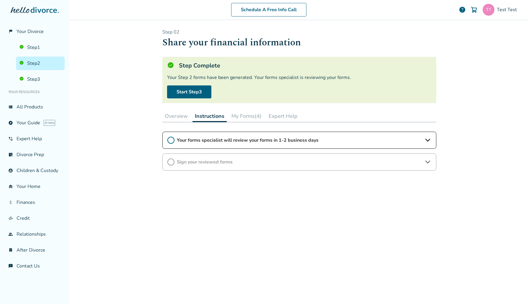
click at [253, 114] on button "My Forms (4)" at bounding box center [246, 116] width 35 height 12
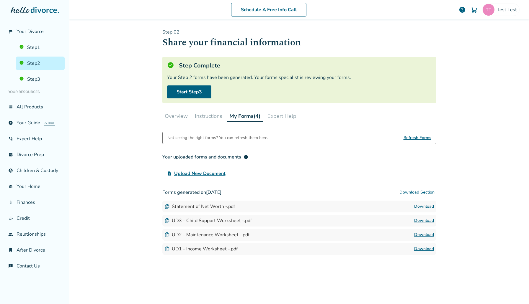
click at [276, 115] on button "Expert Help" at bounding box center [282, 116] width 34 height 12
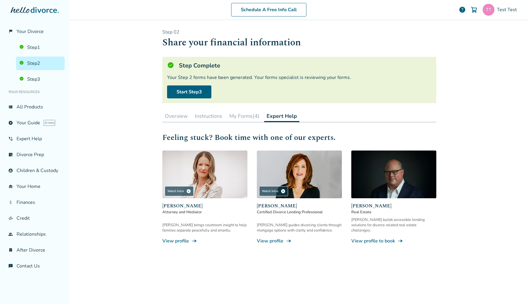
click at [251, 115] on button "My Forms (4)" at bounding box center [244, 116] width 35 height 12
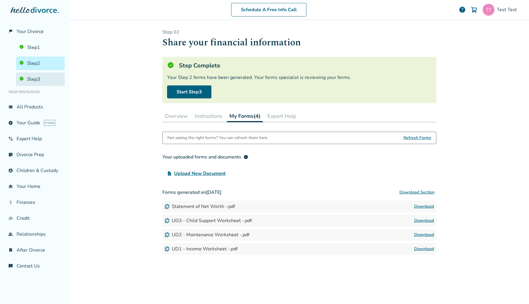
click at [59, 80] on link "Step 3" at bounding box center [40, 80] width 49 height 14
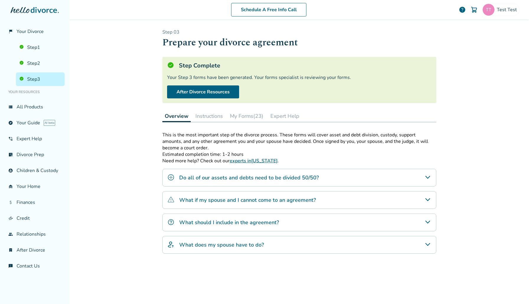
click at [242, 120] on button "My Forms (23)" at bounding box center [246, 116] width 38 height 12
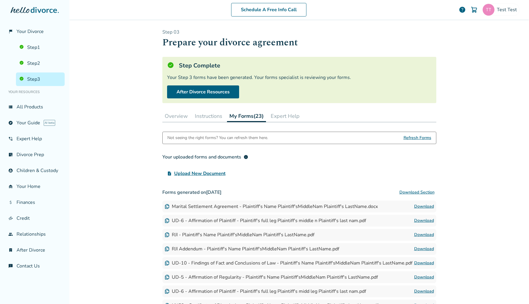
click at [186, 117] on button "Overview" at bounding box center [176, 116] width 28 height 12
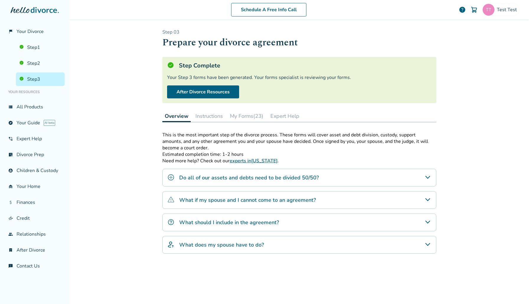
click at [203, 117] on button "Instructions" at bounding box center [209, 116] width 32 height 12
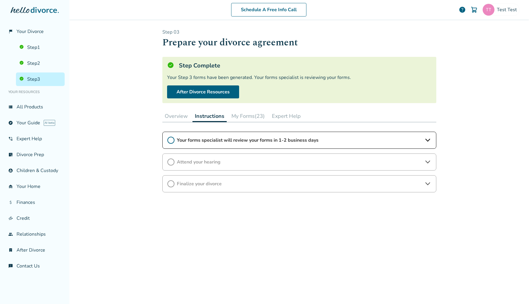
click at [227, 117] on div "Overview Instructions My Forms (23) Expert Help" at bounding box center [299, 116] width 274 height 12
click at [229, 117] on button "My Forms (23)" at bounding box center [248, 116] width 38 height 12
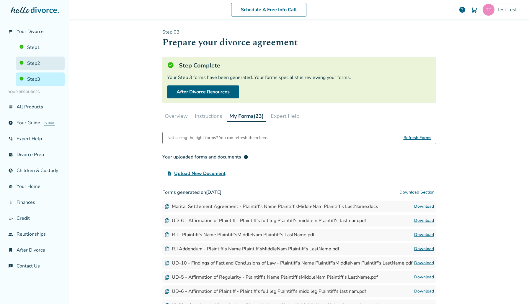
click at [51, 62] on link "Step 2" at bounding box center [40, 64] width 49 height 14
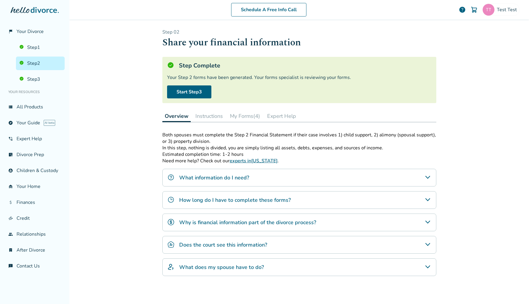
click at [235, 114] on button "My Forms (4)" at bounding box center [244, 116] width 35 height 12
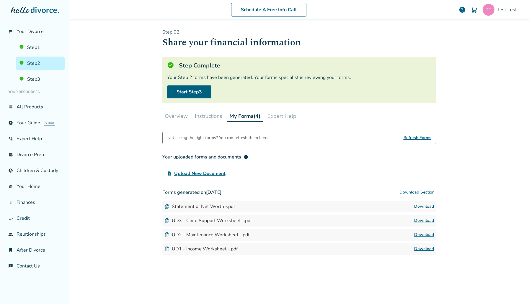
click at [431, 138] on div "Not seeing the right forms? You can refresh them here. Refresh Forms" at bounding box center [299, 138] width 274 height 12
click at [423, 138] on span "Refresh Forms" at bounding box center [417, 138] width 28 height 12
click at [195, 89] on link "Start Step 3" at bounding box center [189, 92] width 44 height 13
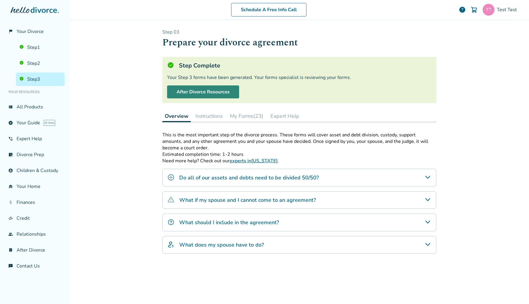
click at [201, 90] on link "After Divorce Resources" at bounding box center [203, 92] width 72 height 13
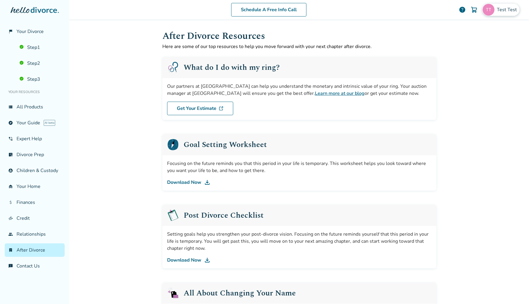
click at [502, 14] on div "Test Test" at bounding box center [500, 10] width 37 height 12
click at [451, 94] on button "Sign Out" at bounding box center [451, 98] width 22 height 9
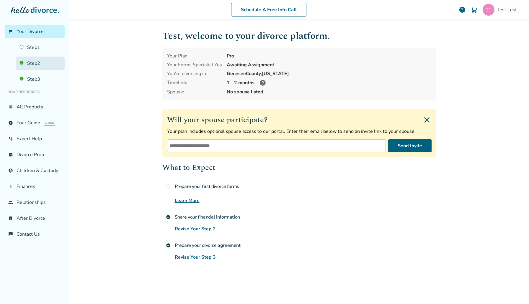
click at [41, 62] on link "Step 2" at bounding box center [40, 64] width 49 height 14
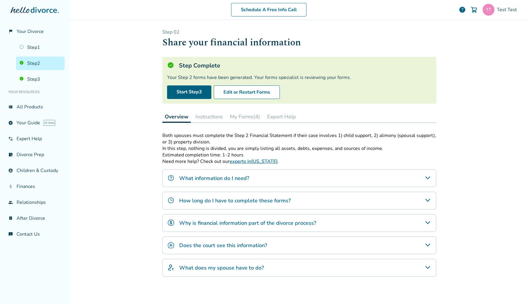
click at [265, 113] on div "Overview Instructions My Forms (4) Expert Help" at bounding box center [299, 117] width 274 height 12
click at [254, 113] on button "My Forms (4)" at bounding box center [244, 117] width 35 height 12
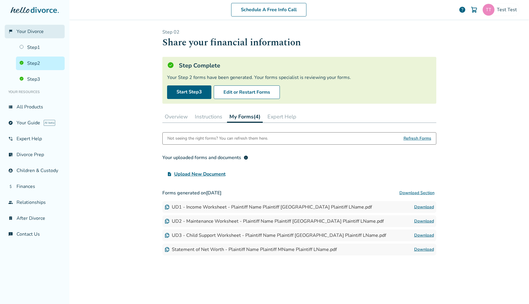
click at [42, 34] on span "Your Divorce" at bounding box center [30, 31] width 27 height 6
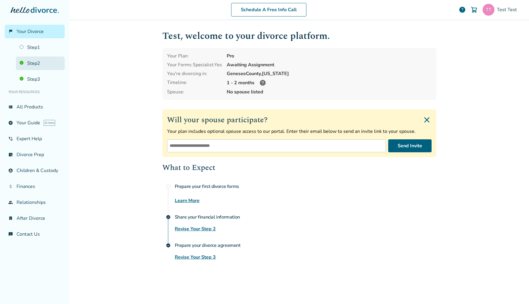
click at [48, 60] on link "Step 2" at bounding box center [40, 64] width 49 height 14
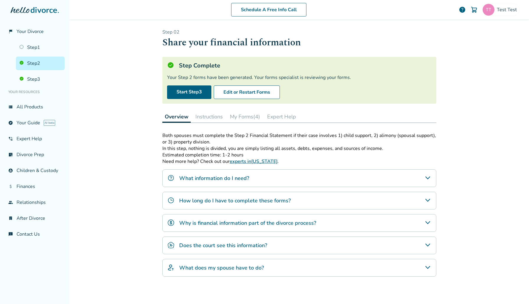
click at [245, 119] on button "My Forms (4)" at bounding box center [244, 117] width 35 height 12
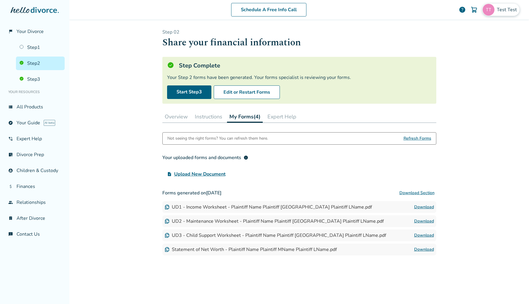
click at [511, 13] on div "Test Test" at bounding box center [500, 10] width 37 height 12
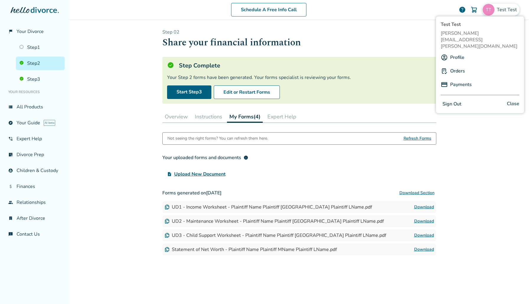
click at [477, 36] on span "[PERSON_NAME][EMAIL_ADDRESS][PERSON_NAME][DOMAIN_NAME]" at bounding box center [479, 39] width 78 height 19
copy span "[PERSON_NAME][EMAIL_ADDRESS][PERSON_NAME][DOMAIN_NAME]"
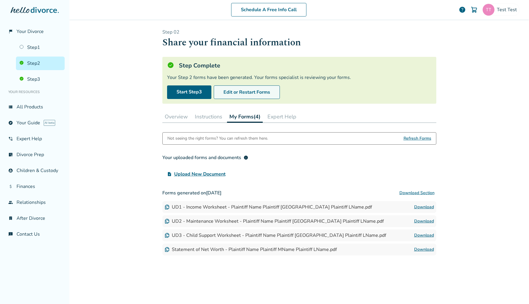
click at [241, 90] on button "Edit or Restart Forms" at bounding box center [247, 93] width 66 height 14
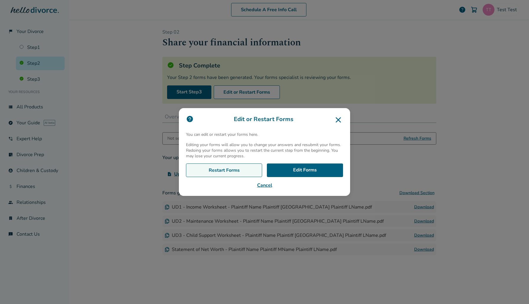
click at [216, 173] on link "Restart Forms" at bounding box center [224, 171] width 76 height 14
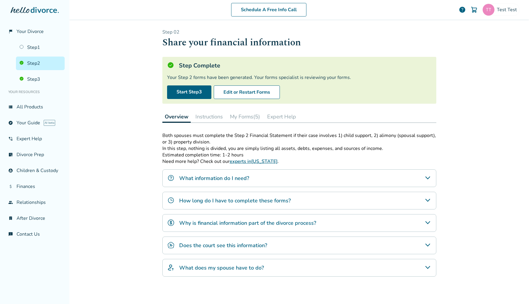
click at [242, 122] on button "My Forms (5)" at bounding box center [244, 117] width 35 height 12
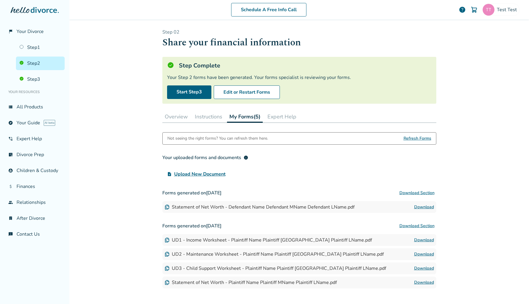
click at [419, 208] on link "Download" at bounding box center [424, 207] width 20 height 7
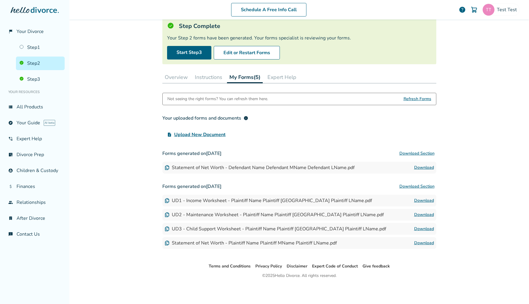
click at [418, 201] on link "Download" at bounding box center [424, 200] width 20 height 7
drag, startPoint x: 211, startPoint y: 196, endPoint x: 311, endPoint y: 197, distance: 100.0
click at [311, 197] on div "UD1 - Income Worksheet - Plaintiff Name Plaintiff [GEOGRAPHIC_DATA] Plaintiff L…" at bounding box center [299, 201] width 274 height 12
click at [427, 200] on link "Download" at bounding box center [424, 200] width 20 height 7
click at [19, 73] on link "Step 3" at bounding box center [40, 80] width 49 height 14
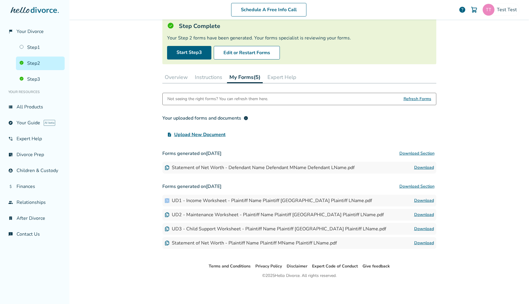
scroll to position [29, 0]
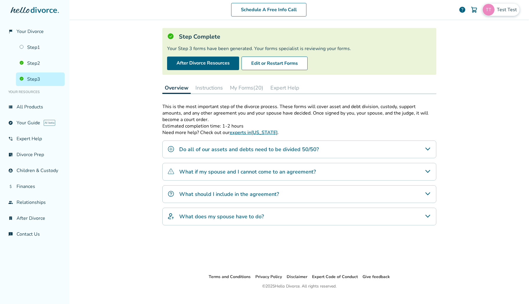
click at [489, 9] on img at bounding box center [488, 10] width 12 height 12
click at [453, 34] on span "[PERSON_NAME][EMAIL_ADDRESS][PERSON_NAME][DOMAIN_NAME]" at bounding box center [479, 39] width 78 height 19
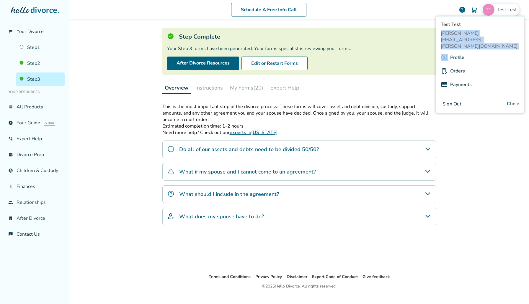
click at [453, 34] on span "[PERSON_NAME][EMAIL_ADDRESS][PERSON_NAME][DOMAIN_NAME]" at bounding box center [479, 39] width 78 height 19
click at [265, 61] on button "Edit or Restart Forms" at bounding box center [274, 64] width 66 height 14
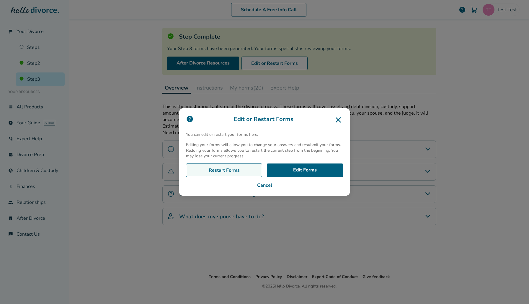
click at [241, 171] on link "Restart Forms" at bounding box center [224, 171] width 76 height 14
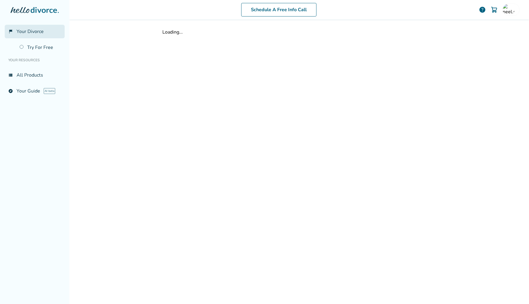
click at [41, 35] on link "flag_2 Your Divorce" at bounding box center [35, 32] width 60 height 14
click at [27, 35] on span "Your Divorce" at bounding box center [30, 31] width 27 height 6
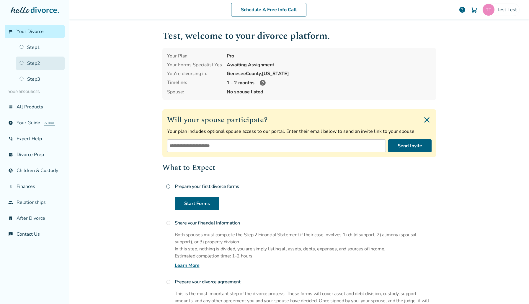
click at [50, 57] on link "Step 2" at bounding box center [40, 64] width 49 height 14
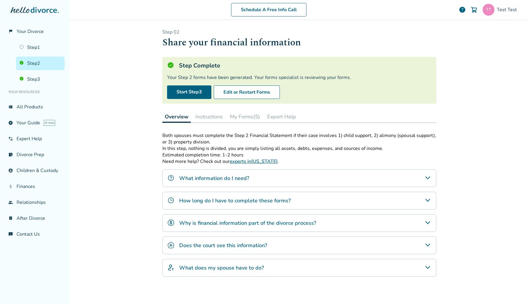
click at [253, 117] on button "My Forms (5)" at bounding box center [244, 117] width 35 height 12
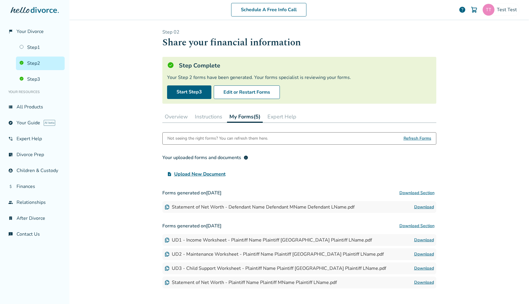
click at [427, 209] on link "Download" at bounding box center [424, 207] width 20 height 7
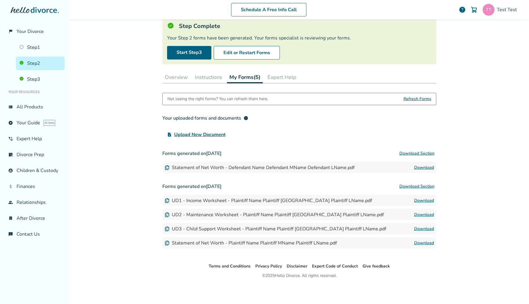
click at [415, 165] on link "Download" at bounding box center [424, 167] width 20 height 7
click at [437, 85] on div "Step 0 2 Share your financial information Step Complete Your Step 2 forms have …" at bounding box center [299, 121] width 283 height 283
click at [248, 51] on button "Edit or Restart Forms" at bounding box center [247, 53] width 66 height 14
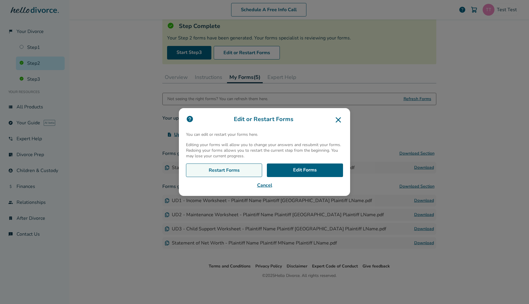
click at [235, 173] on link "Restart Forms" at bounding box center [224, 171] width 76 height 14
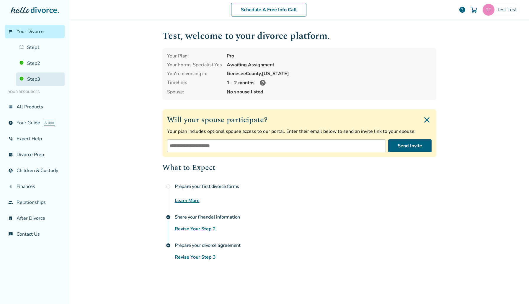
click at [27, 73] on link "Step 3" at bounding box center [40, 80] width 49 height 14
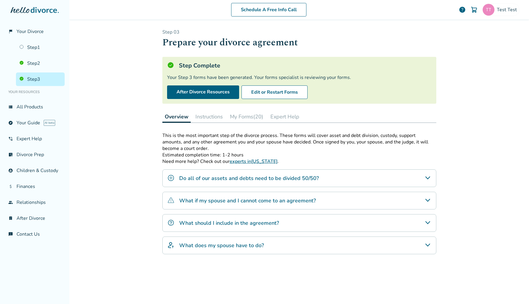
click at [250, 125] on div "Step 0 3 Prepare your divorce agreement Step Complete Your Step 3 forms have be…" at bounding box center [299, 161] width 274 height 264
click at [282, 86] on button "Edit or Restart Forms" at bounding box center [274, 93] width 66 height 14
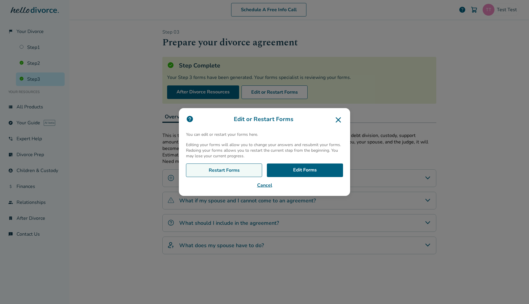
click at [229, 167] on link "Restart Forms" at bounding box center [224, 171] width 76 height 14
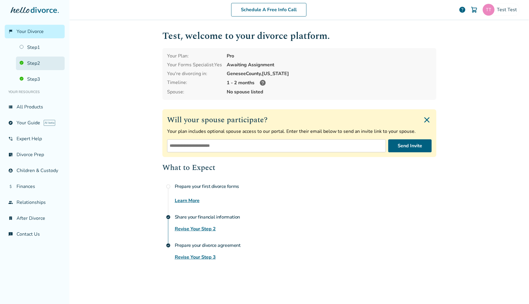
click at [43, 67] on link "Step 2" at bounding box center [40, 64] width 49 height 14
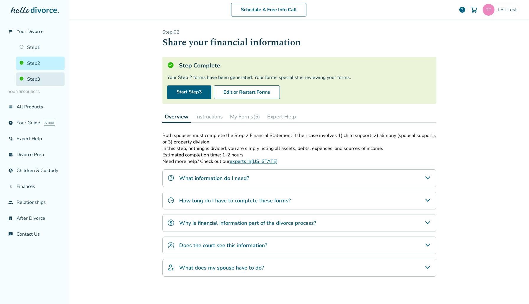
click at [46, 81] on link "Step 3" at bounding box center [40, 80] width 49 height 14
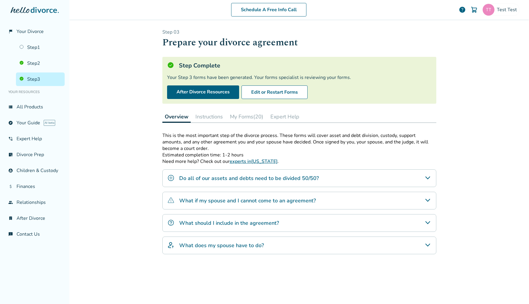
click at [248, 110] on div "Step 0 3 Prepare your divorce agreement Step Complete Your Step 3 forms have be…" at bounding box center [299, 161] width 274 height 264
click at [248, 112] on button "My Forms (20)" at bounding box center [246, 117] width 38 height 12
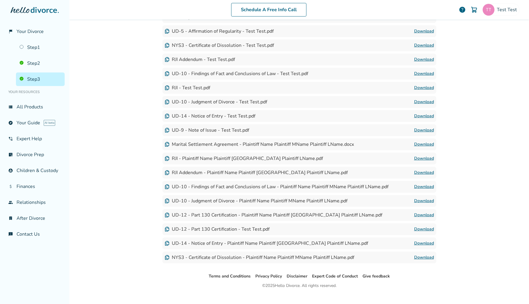
scroll to position [224, 0]
drag, startPoint x: 235, startPoint y: 182, endPoint x: 279, endPoint y: 182, distance: 44.3
click at [279, 184] on div "UD-10 - Findings of Fact and Conclusions of Law - Plaintiff Name Plaintiff MNam…" at bounding box center [277, 187] width 224 height 6
click at [418, 184] on link "Download" at bounding box center [424, 187] width 20 height 7
click at [421, 71] on link "Download" at bounding box center [424, 74] width 20 height 7
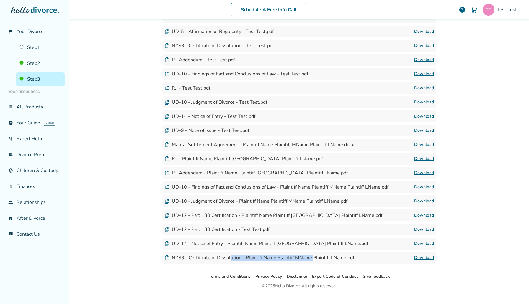
drag, startPoint x: 311, startPoint y: 252, endPoint x: 229, endPoint y: 252, distance: 82.3
click at [229, 255] on div "NYS3 - Certificate of Dissolution - Plaintiff Name Plaintiff MName Plaintiff LN…" at bounding box center [259, 258] width 189 height 6
click at [420, 255] on link "Download" at bounding box center [424, 258] width 20 height 7
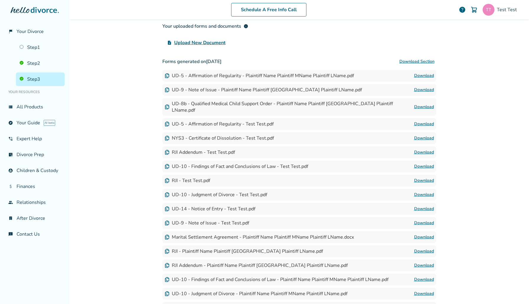
scroll to position [132, 0]
drag, startPoint x: 188, startPoint y: 188, endPoint x: 279, endPoint y: 188, distance: 90.9
click at [279, 189] on div "UD-10 - Judgment of Divorce - Test Test.pdf Download" at bounding box center [299, 195] width 274 height 12
click at [420, 191] on link "Download" at bounding box center [424, 194] width 20 height 7
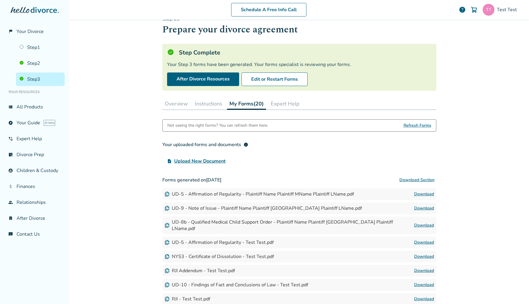
scroll to position [0, 0]
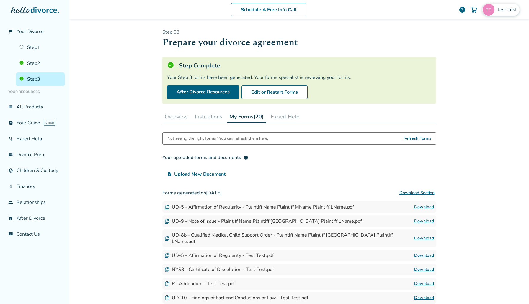
click at [504, 9] on span "Test Test" at bounding box center [508, 9] width 22 height 6
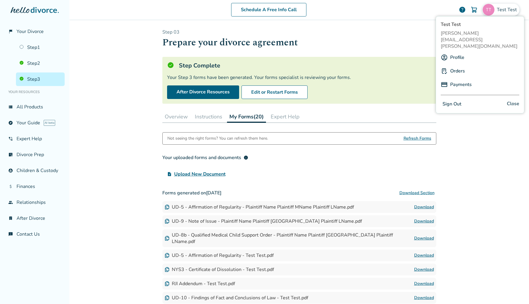
click at [467, 32] on span "neel.shomari@freedrops.org" at bounding box center [479, 39] width 78 height 19
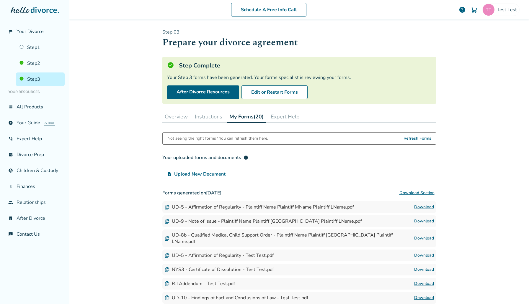
click at [258, 118] on button "My Forms (20)" at bounding box center [246, 117] width 39 height 12
click at [501, 3] on div "Schedule A Free Info Call Test Test help" at bounding box center [299, 9] width 450 height 23
click at [497, 12] on div "Test Test" at bounding box center [500, 10] width 37 height 12
click at [29, 32] on span "Your Divorce" at bounding box center [30, 31] width 27 height 6
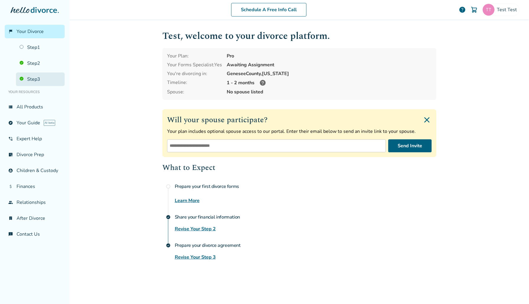
click at [54, 79] on link "Step 3" at bounding box center [40, 80] width 49 height 14
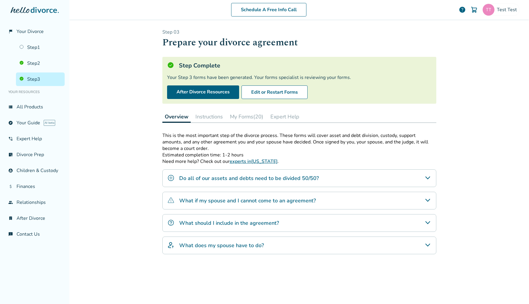
click at [255, 121] on button "My Forms (20)" at bounding box center [246, 117] width 38 height 12
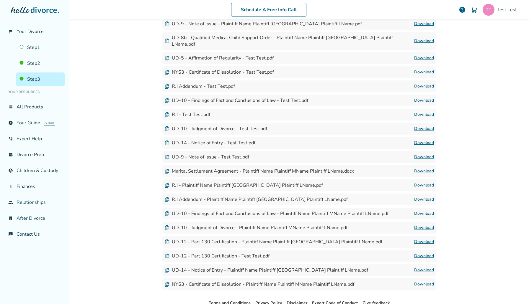
scroll to position [228, 0]
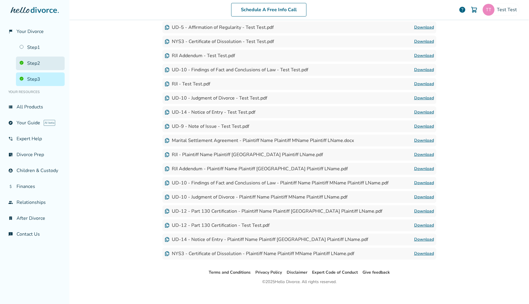
click at [44, 60] on link "Step 2" at bounding box center [40, 64] width 49 height 14
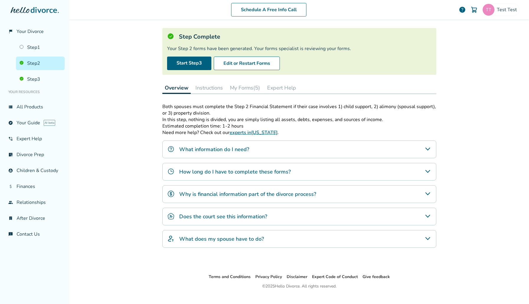
click at [232, 83] on button "My Forms (5)" at bounding box center [244, 88] width 35 height 12
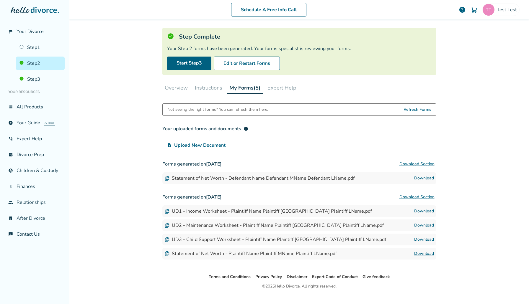
scroll to position [40, 0]
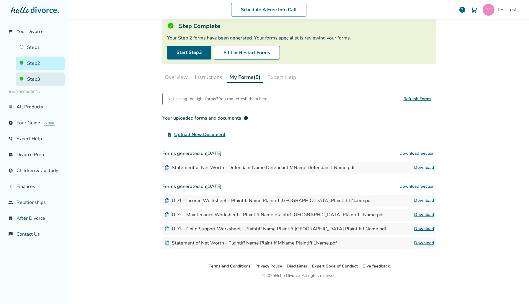
click at [41, 81] on link "Step 3" at bounding box center [40, 80] width 49 height 14
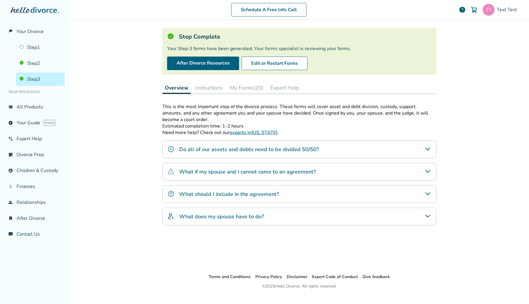
click at [244, 87] on button "My Forms (20)" at bounding box center [246, 88] width 38 height 12
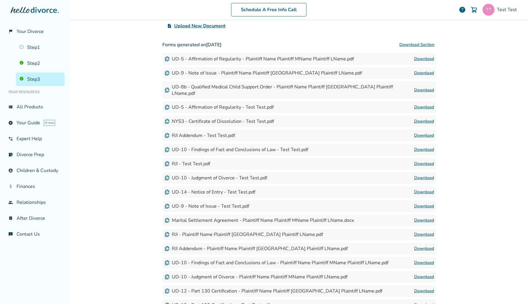
scroll to position [228, 0]
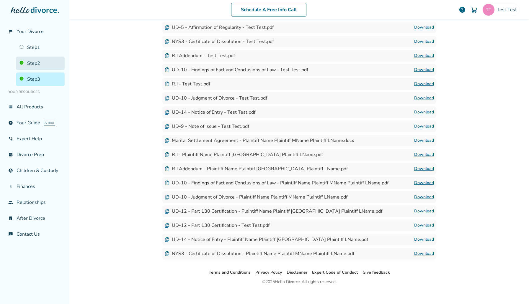
click at [37, 66] on link "Step 2" at bounding box center [40, 64] width 49 height 14
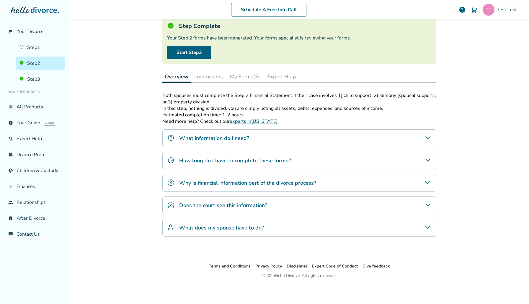
scroll to position [29, 0]
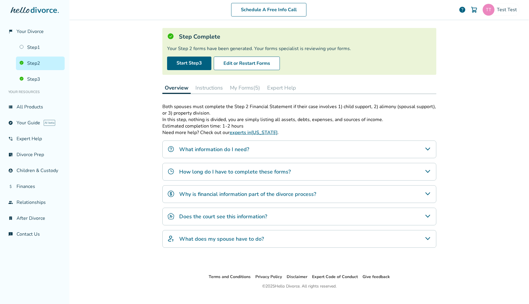
click at [254, 89] on button "My Forms (5)" at bounding box center [244, 88] width 35 height 12
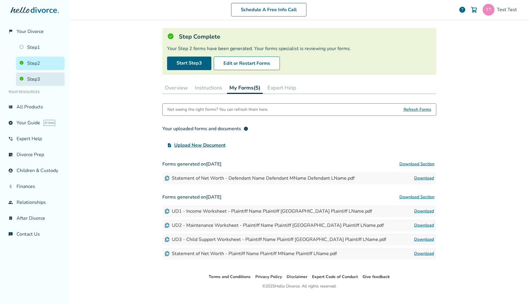
click at [21, 78] on link "Step 3" at bounding box center [40, 80] width 49 height 14
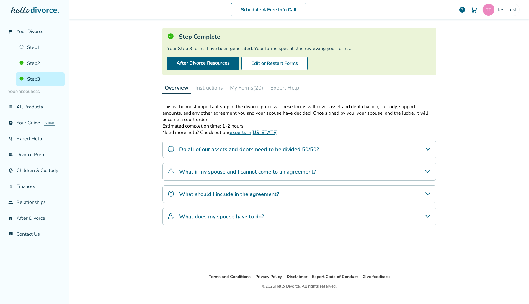
click at [253, 94] on div "Overview Instructions My Forms (20) Expert Help" at bounding box center [299, 88] width 274 height 12
click at [255, 86] on button "My Forms (20)" at bounding box center [246, 88] width 38 height 12
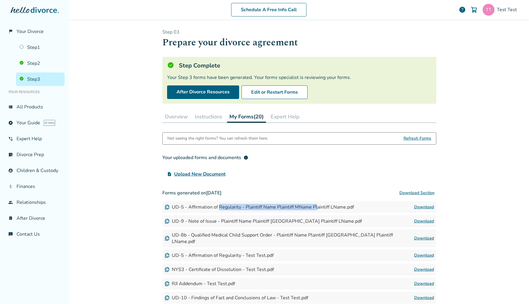
drag, startPoint x: 218, startPoint y: 208, endPoint x: 316, endPoint y: 207, distance: 98.3
click at [316, 207] on div "UD-5 - Affirmation of Regularity - Plaintiff Name Plaintiff MName Plaintiff LNa…" at bounding box center [259, 207] width 189 height 6
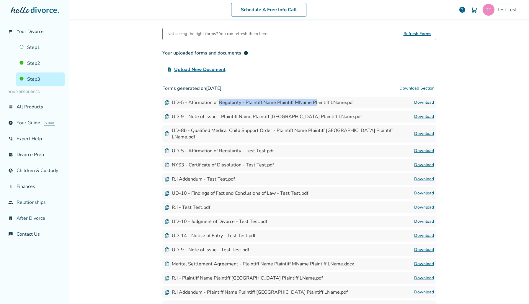
scroll to position [109, 0]
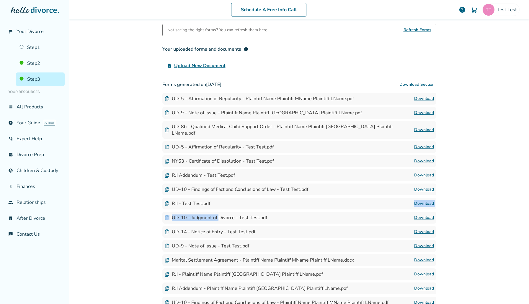
drag, startPoint x: 217, startPoint y: 214, endPoint x: 211, endPoint y: 204, distance: 11.9
click at [211, 204] on div "Forms generated on August 7, 2025 Download Section UD-5 - Affirmation of Regula…" at bounding box center [299, 229] width 274 height 301
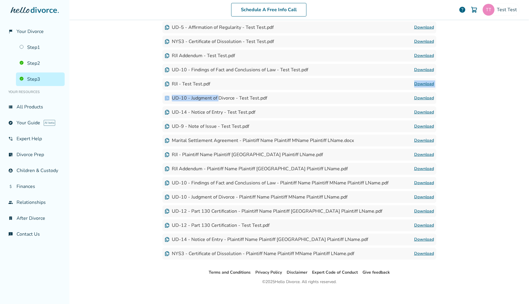
scroll to position [227, 0]
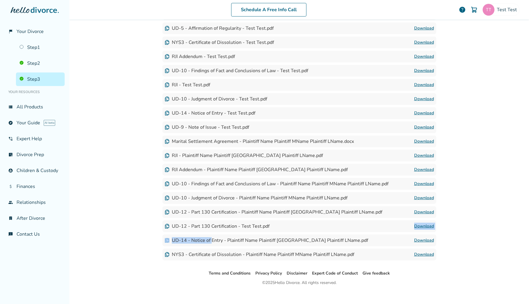
drag, startPoint x: 210, startPoint y: 235, endPoint x: 185, endPoint y: 226, distance: 26.4
click at [185, 226] on div "Forms generated on August 7, 2025 Download Section UD-5 - Affirmation of Regula…" at bounding box center [299, 110] width 274 height 301
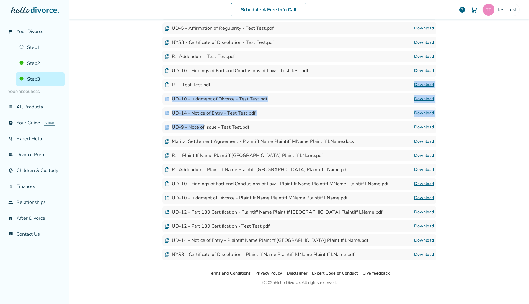
drag, startPoint x: 203, startPoint y: 121, endPoint x: 193, endPoint y: 84, distance: 38.1
click at [193, 84] on div "Forms generated on August 7, 2025 Download Section UD-5 - Affirmation of Regula…" at bounding box center [299, 110] width 274 height 301
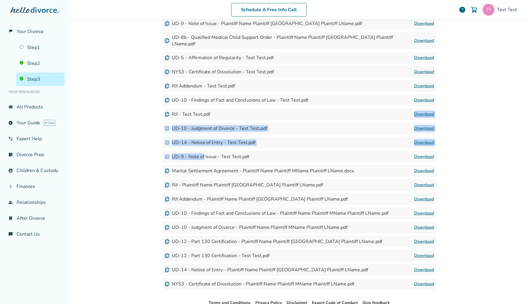
scroll to position [204, 0]
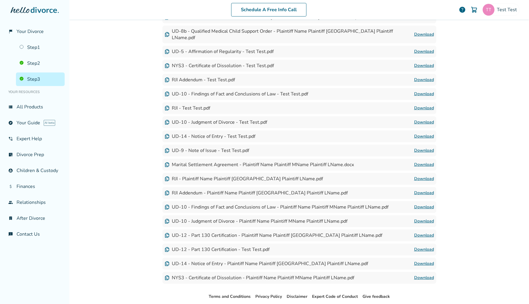
drag, startPoint x: 183, startPoint y: 173, endPoint x: 231, endPoint y: 285, distance: 122.0
click at [231, 285] on div "Step 0 3 Prepare your divorce agreement Step Complete Your Step 3 forms have be…" at bounding box center [299, 54] width 283 height 478
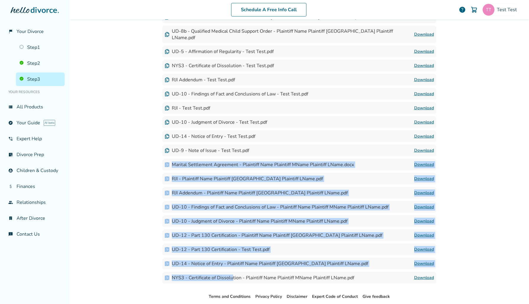
drag, startPoint x: 232, startPoint y: 269, endPoint x: 184, endPoint y: 154, distance: 124.6
click at [184, 154] on div "Forms generated on August 7, 2025 Download Section UD-5 - Affirmation of Regula…" at bounding box center [299, 133] width 274 height 301
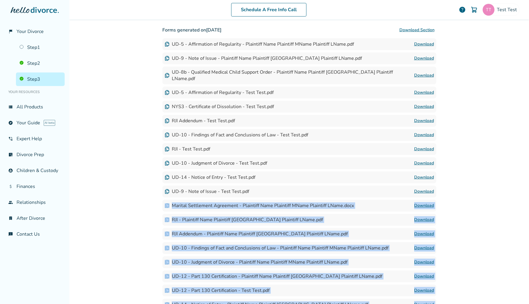
scroll to position [164, 0]
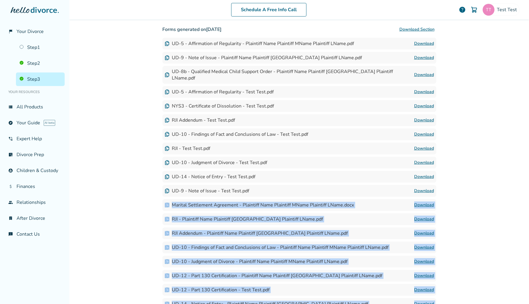
click at [199, 202] on div "Marital Settlement Agreement - Plaintiff Name Plaintiff MName Plaintiff LName.d…" at bounding box center [259, 205] width 189 height 6
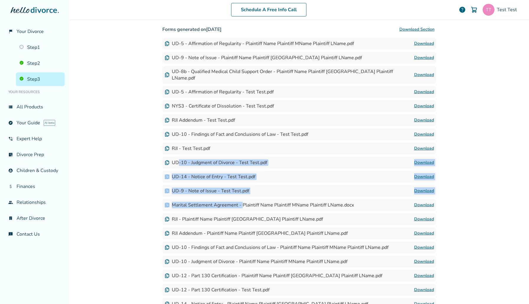
drag, startPoint x: 241, startPoint y: 199, endPoint x: 178, endPoint y: 157, distance: 75.5
click at [178, 157] on div "Forms generated on August 7, 2025 Download Section UD-5 - Affirmation of Regula…" at bounding box center [299, 174] width 274 height 301
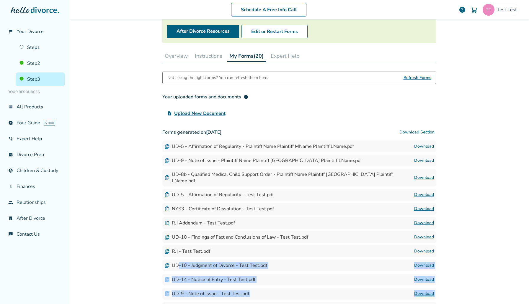
scroll to position [0, 0]
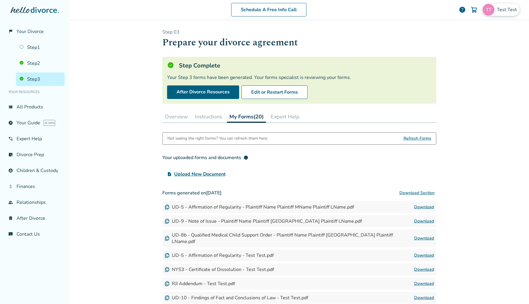
click at [511, 13] on div "Test Test" at bounding box center [500, 10] width 37 height 12
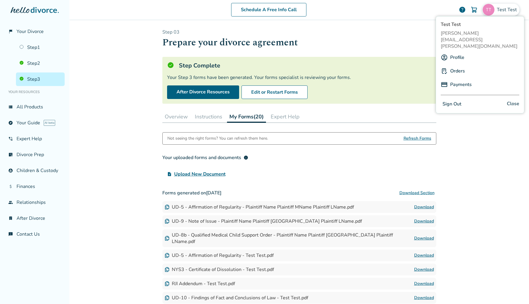
click at [450, 100] on button "Sign Out" at bounding box center [451, 104] width 22 height 9
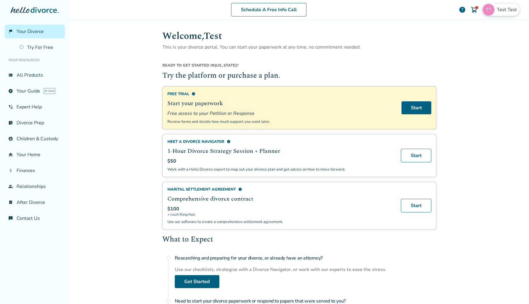
click at [499, 10] on span "Test Test" at bounding box center [508, 9] width 22 height 6
click at [447, 100] on button "Sign Out" at bounding box center [451, 104] width 22 height 9
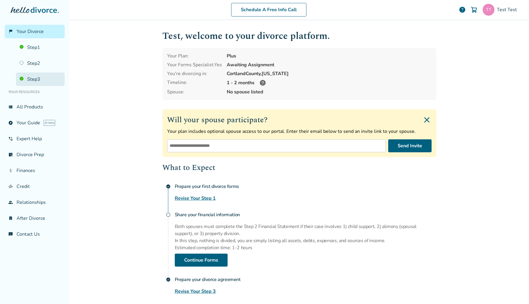
click at [35, 82] on link "Step 3" at bounding box center [40, 80] width 49 height 14
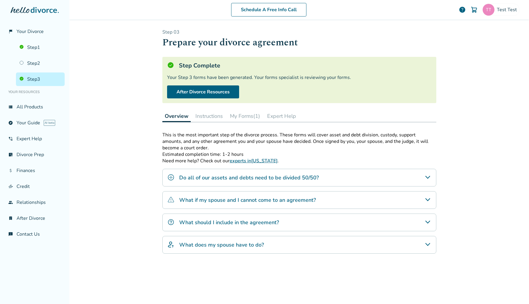
click at [258, 116] on button "My Forms (1)" at bounding box center [244, 116] width 35 height 12
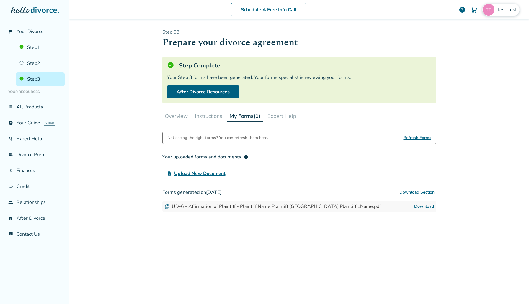
click at [501, 8] on span "Test Test" at bounding box center [508, 9] width 22 height 6
click at [461, 94] on button "Sign Out" at bounding box center [451, 98] width 22 height 9
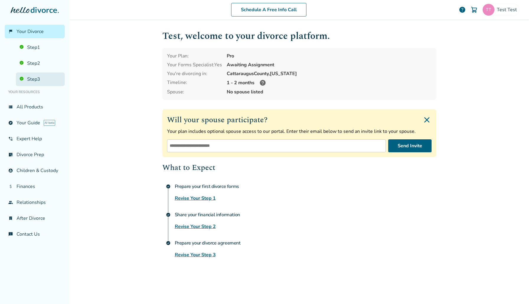
click at [44, 82] on link "Step 3" at bounding box center [40, 80] width 49 height 14
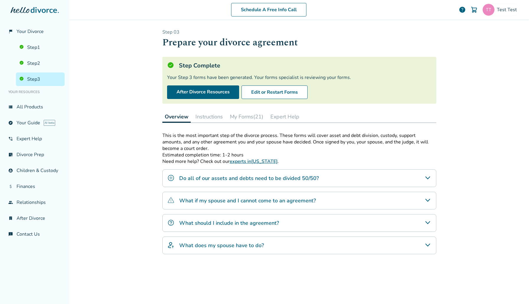
click at [252, 117] on button "My Forms (21)" at bounding box center [246, 117] width 38 height 12
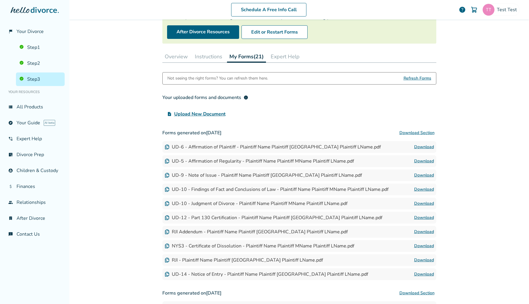
scroll to position [61, 0]
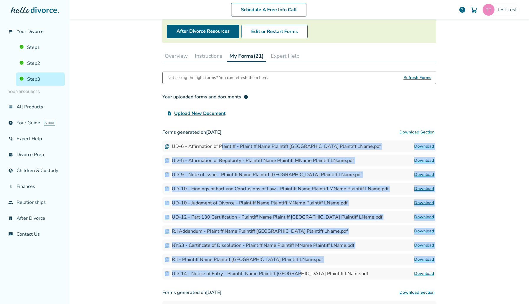
drag, startPoint x: 221, startPoint y: 144, endPoint x: 298, endPoint y: 271, distance: 148.8
click at [298, 271] on div "Forms generated on [DATE] Download Section UD-6 - Affirmation of Plaintiff - Pl…" at bounding box center [299, 203] width 274 height 153
click at [300, 163] on div "UD-5 - Affirmation of Regularity - Plaintiff Name Plaintiff MName Plaintiff LNa…" at bounding box center [259, 161] width 189 height 6
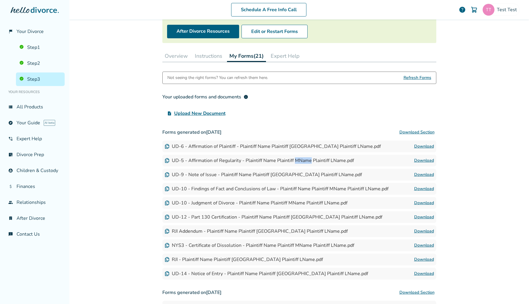
click at [300, 163] on div "UD-5 - Affirmation of Regularity - Plaintiff Name Plaintiff MName Plaintiff LNa…" at bounding box center [259, 161] width 189 height 6
click at [424, 159] on link "Download" at bounding box center [424, 160] width 20 height 7
drag, startPoint x: 187, startPoint y: 172, endPoint x: 296, endPoint y: 173, distance: 109.2
click at [296, 173] on div "UD-9 - Note of Issue - Plaintiff Name Plaintiff [GEOGRAPHIC_DATA] Plaintiff LNa…" at bounding box center [263, 175] width 197 height 6
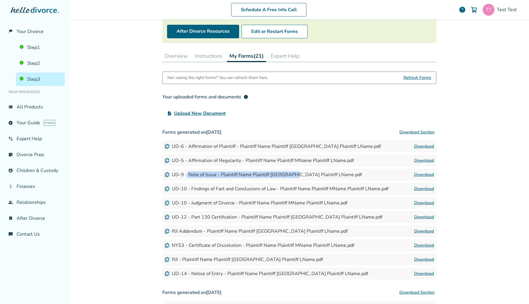
click at [425, 175] on link "Download" at bounding box center [424, 174] width 20 height 7
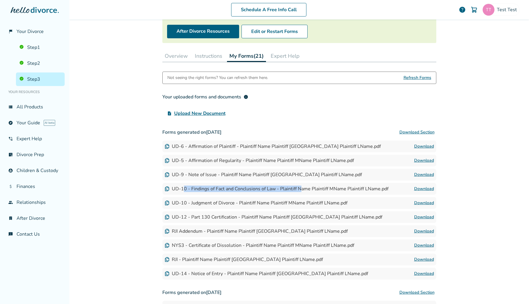
drag, startPoint x: 183, startPoint y: 189, endPoint x: 300, endPoint y: 189, distance: 116.8
click at [300, 189] on div "UD-10 - Findings of Fact and Conclusions of Law - Plaintiff Name Plaintiff MNam…" at bounding box center [277, 189] width 224 height 6
click at [429, 190] on link "Download" at bounding box center [424, 189] width 20 height 7
drag, startPoint x: 191, startPoint y: 202, endPoint x: 282, endPoint y: 202, distance: 91.2
click at [282, 202] on div "UD-10 - Judgment of Divorce - Plaintiff Name Plaintiff MName Plaintiff LName.pdf" at bounding box center [256, 203] width 183 height 6
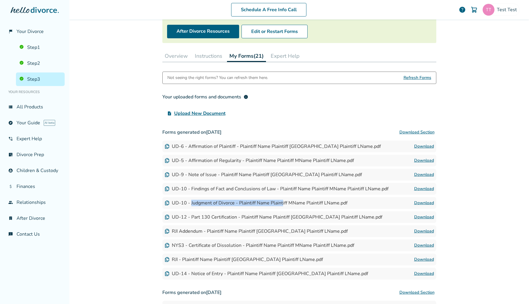
click at [419, 201] on link "Download" at bounding box center [424, 203] width 20 height 7
drag, startPoint x: 190, startPoint y: 218, endPoint x: 290, endPoint y: 218, distance: 99.7
click at [290, 218] on div "UD-12 - Part 130 Certification - Plaintiff Name Plaintiff [GEOGRAPHIC_DATA] Pla…" at bounding box center [273, 217] width 217 height 6
click at [416, 217] on link "Download" at bounding box center [424, 217] width 20 height 7
drag, startPoint x: 189, startPoint y: 231, endPoint x: 279, endPoint y: 231, distance: 90.0
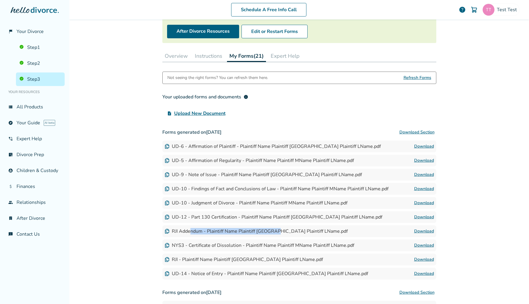
click at [279, 231] on div "RJI Addendum - Plaintiff Name Plaintiff [GEOGRAPHIC_DATA] Plaintiff LName.pdf" at bounding box center [256, 231] width 183 height 6
click at [420, 231] on link "Download" at bounding box center [424, 231] width 20 height 7
drag, startPoint x: 188, startPoint y: 247, endPoint x: 286, endPoint y: 243, distance: 97.4
click at [286, 243] on div "NYS3 - Certificate of Dissolution - Plaintiff Name Plaintiff MName Plaintiff LN…" at bounding box center [259, 246] width 189 height 6
click at [425, 246] on link "Download" at bounding box center [424, 245] width 20 height 7
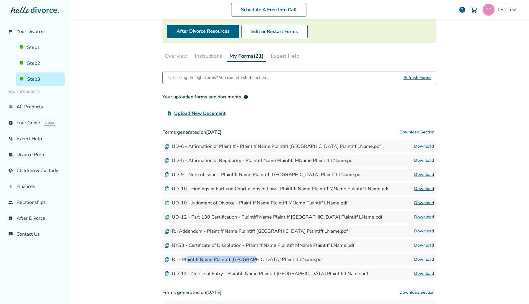
drag, startPoint x: 186, startPoint y: 260, endPoint x: 253, endPoint y: 260, distance: 66.4
click at [253, 260] on div "RJI - Plaintiff Name Plaintiff [GEOGRAPHIC_DATA] Plaintiff LName.pdf" at bounding box center [244, 260] width 158 height 6
click at [425, 262] on link "Download" at bounding box center [424, 259] width 20 height 7
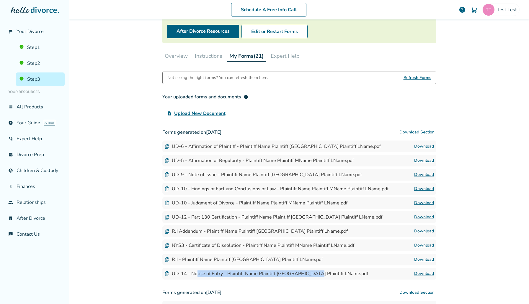
drag, startPoint x: 197, startPoint y: 274, endPoint x: 311, endPoint y: 274, distance: 113.6
click at [311, 274] on div "UD-14 - Notice of Entry - Plaintiff Name Plaintiff [GEOGRAPHIC_DATA] Plaintiff …" at bounding box center [266, 274] width 203 height 6
click at [430, 271] on link "Download" at bounding box center [424, 274] width 20 height 7
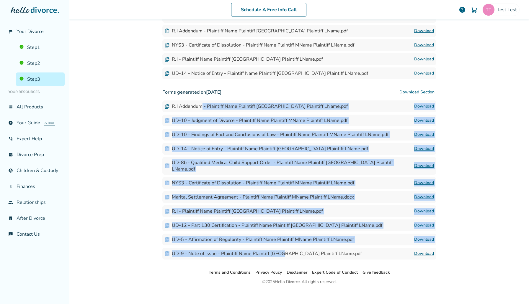
drag, startPoint x: 200, startPoint y: 107, endPoint x: 285, endPoint y: 246, distance: 163.5
click at [285, 246] on div "Forms generated on [DATE] Download Section RJI Addendum - Plaintiff Name Plaint…" at bounding box center [299, 172] width 274 height 173
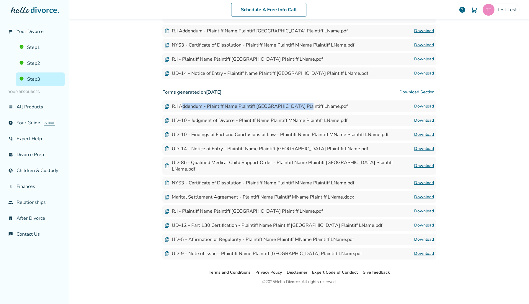
drag, startPoint x: 182, startPoint y: 104, endPoint x: 305, endPoint y: 103, distance: 123.3
click at [305, 103] on div "RJI Addendum - Plaintiff Name Plaintiff [GEOGRAPHIC_DATA] Plaintiff LName.pdf" at bounding box center [256, 106] width 183 height 6
click at [313, 105] on div "RJI Addendum - Plaintiff Name Plaintiff [GEOGRAPHIC_DATA] Plaintiff LName.pdf" at bounding box center [256, 106] width 183 height 6
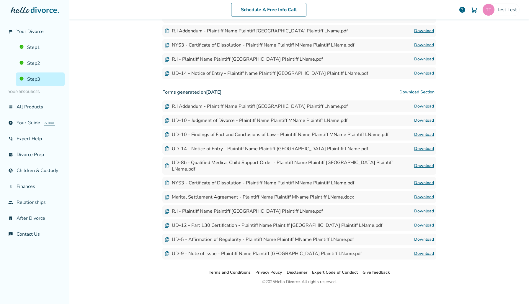
click at [194, 109] on div "RJI Addendum - Plaintiff Name Plaintiff [GEOGRAPHIC_DATA] Plaintiff LName.pdf" at bounding box center [256, 106] width 183 height 6
click at [426, 106] on link "Download" at bounding box center [424, 106] width 20 height 7
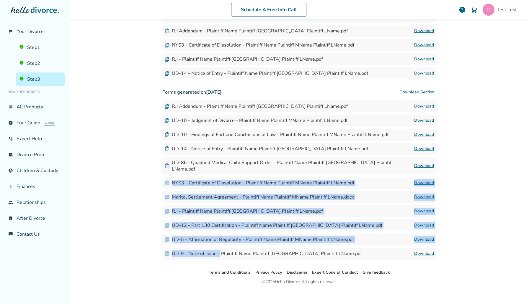
drag, startPoint x: 218, startPoint y: 248, endPoint x: 217, endPoint y: 172, distance: 76.1
click at [217, 172] on div "Forms generated on [DATE] Download Section RJI Addendum - Plaintiff Name Plaint…" at bounding box center [299, 172] width 274 height 173
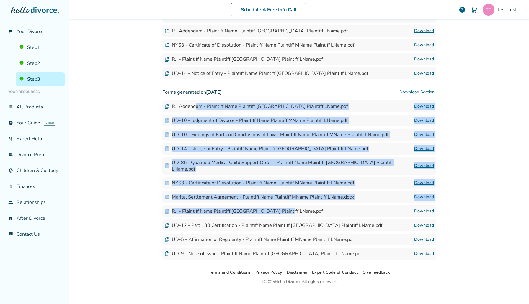
drag, startPoint x: 196, startPoint y: 107, endPoint x: 224, endPoint y: 212, distance: 108.9
click at [224, 212] on div "Forms generated on [DATE] Download Section RJI Addendum - Plaintiff Name Plaint…" at bounding box center [299, 172] width 274 height 173
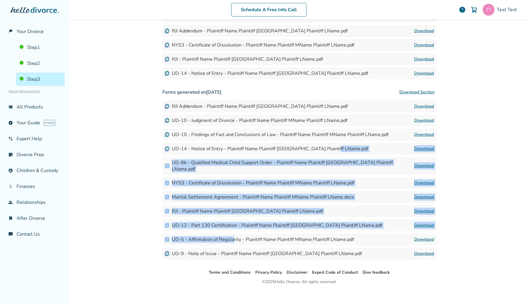
drag, startPoint x: 233, startPoint y: 235, endPoint x: 241, endPoint y: 154, distance: 81.5
click at [241, 154] on div "Forms generated on [DATE] Download Section RJI Addendum - Plaintiff Name Plaint…" at bounding box center [299, 172] width 274 height 173
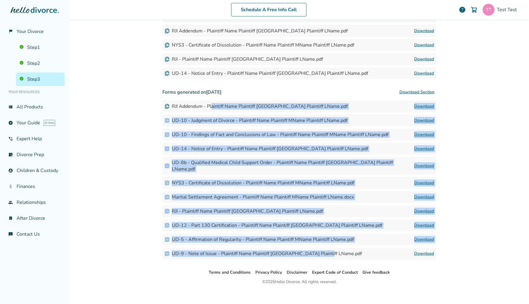
drag, startPoint x: 212, startPoint y: 105, endPoint x: 241, endPoint y: 251, distance: 148.7
click at [241, 251] on div "Forms generated on [DATE] Download Section RJI Addendum - Plaintiff Name Plaint…" at bounding box center [299, 172] width 274 height 173
click at [217, 121] on div "UD-10 - Judgment of Divorce - Plaintiff Name Plaintiff MName Plaintiff LName.pdf" at bounding box center [256, 120] width 183 height 6
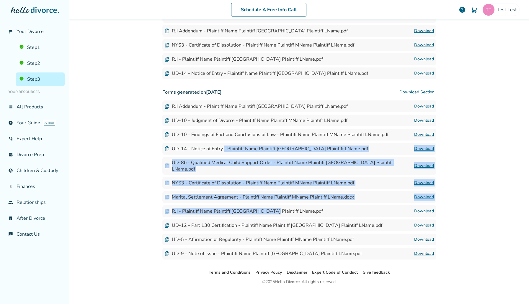
drag, startPoint x: 223, startPoint y: 149, endPoint x: 268, endPoint y: 205, distance: 71.4
click at [268, 205] on div "Forms generated on [DATE] Download Section RJI Addendum - Plaintiff Name Plaint…" at bounding box center [299, 172] width 274 height 173
click at [52, 66] on link "Step 2" at bounding box center [40, 64] width 49 height 14
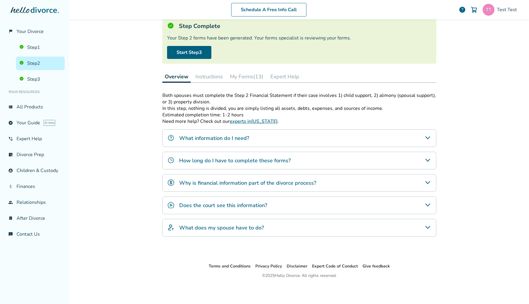
scroll to position [29, 0]
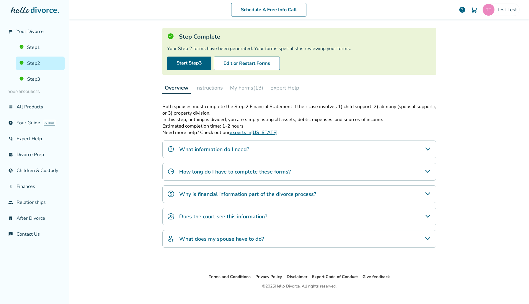
click at [261, 87] on button "My Forms (13)" at bounding box center [246, 88] width 38 height 12
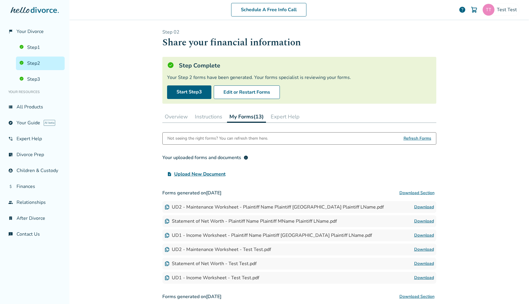
scroll to position [148, 0]
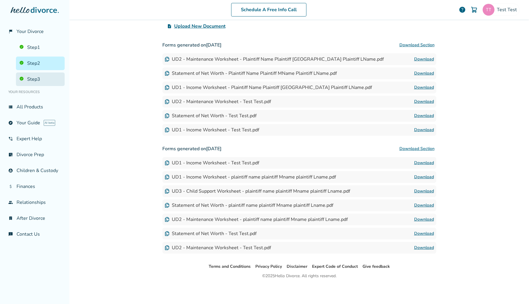
click at [37, 80] on link "Step 3" at bounding box center [40, 80] width 49 height 14
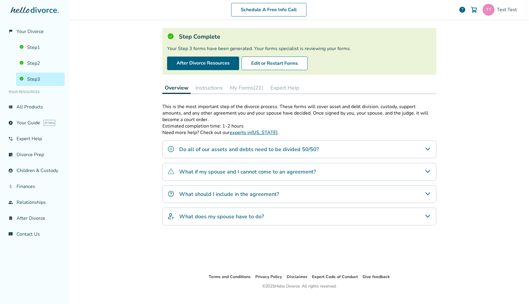
click at [260, 80] on div "Step 0 3 Prepare your divorce agreement Step Complete Your Step 3 forms have be…" at bounding box center [299, 132] width 274 height 264
click at [260, 81] on div "Step 0 3 Prepare your divorce agreement Step Complete Your Step 3 forms have be…" at bounding box center [299, 132] width 274 height 264
click at [252, 89] on button "My Forms (21)" at bounding box center [246, 88] width 38 height 12
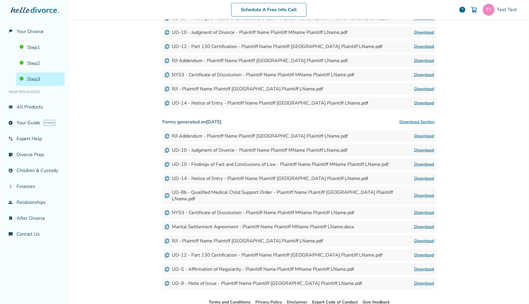
scroll to position [261, 0]
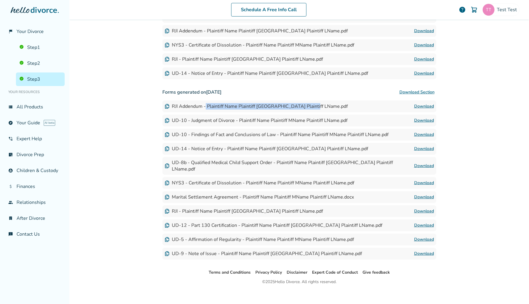
drag, startPoint x: 205, startPoint y: 107, endPoint x: 277, endPoint y: 111, distance: 71.8
click at [277, 111] on div "RJI Addendum - Plaintiff Name Plaintiff [GEOGRAPHIC_DATA] Plaintiff LName.pdf D…" at bounding box center [299, 107] width 274 height 12
drag, startPoint x: 189, startPoint y: 192, endPoint x: 296, endPoint y: 189, distance: 106.8
click at [296, 194] on div "Marital Settlement Agreement - Plaintiff Name Plaintiff MName Plaintiff LName.d…" at bounding box center [259, 197] width 189 height 6
drag, startPoint x: 301, startPoint y: 190, endPoint x: 241, endPoint y: 189, distance: 59.3
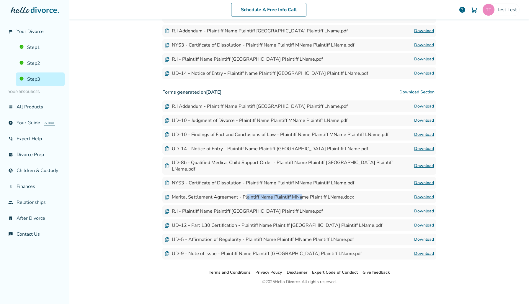
click at [241, 194] on div "Marital Settlement Agreement - Plaintiff Name Plaintiff MName Plaintiff LName.d…" at bounding box center [259, 197] width 189 height 6
click at [422, 194] on link "Download" at bounding box center [424, 197] width 20 height 7
click at [28, 59] on link "Step 2" at bounding box center [40, 64] width 49 height 14
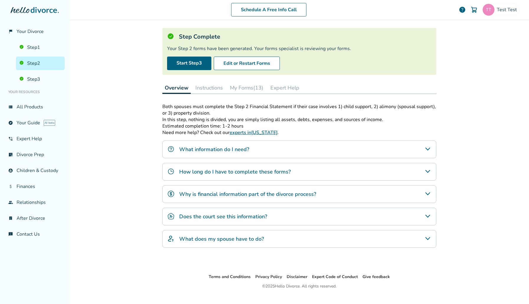
click at [264, 83] on button "My Forms (13)" at bounding box center [246, 88] width 38 height 12
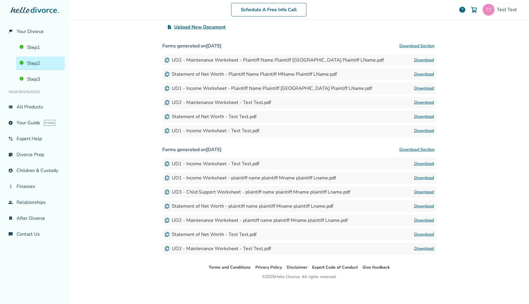
scroll to position [148, 0]
click at [45, 78] on link "Step 3" at bounding box center [40, 80] width 49 height 14
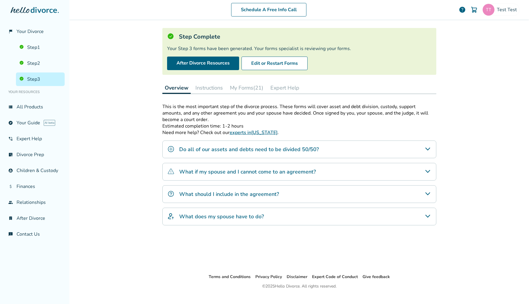
click at [251, 80] on div "Step 0 3 Prepare your divorce agreement Step Complete Your Step 3 forms have be…" at bounding box center [299, 132] width 274 height 264
click at [251, 86] on button "My Forms (21)" at bounding box center [246, 88] width 38 height 12
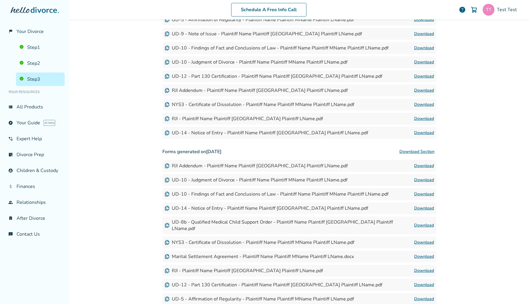
scroll to position [261, 0]
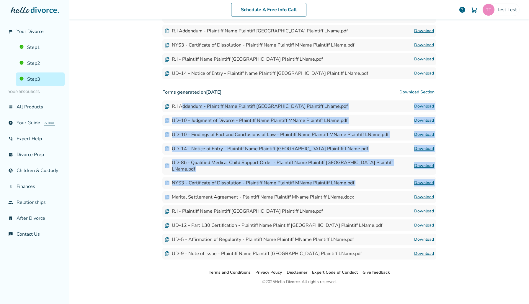
drag, startPoint x: 183, startPoint y: 107, endPoint x: 266, endPoint y: 185, distance: 113.6
click at [266, 185] on div "Forms generated on [DATE] Download Section RJI Addendum - Plaintiff Name Plaint…" at bounding box center [299, 172] width 274 height 173
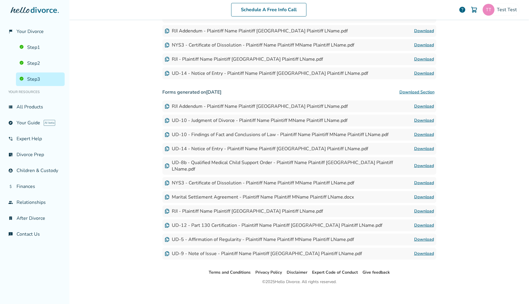
click at [259, 159] on div "UD-8b - Qualified Medical Child Support Order - Plaintiff Name Plaintiff [GEOGR…" at bounding box center [299, 166] width 274 height 18
drag, startPoint x: 240, startPoint y: 161, endPoint x: 319, endPoint y: 161, distance: 78.8
click at [319, 161] on div "UD-8b - Qualified Medical Child Support Order - Plaintiff Name Plaintiff [GEOGR…" at bounding box center [289, 166] width 249 height 13
click at [417, 163] on link "Download" at bounding box center [424, 166] width 20 height 7
drag, startPoint x: 197, startPoint y: 178, endPoint x: 260, endPoint y: 177, distance: 62.6
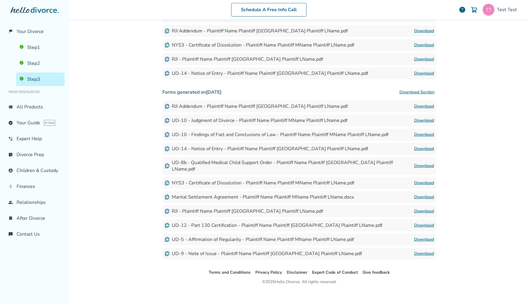
click at [260, 180] on div "NYS3 - Certificate of Dissolution - Plaintiff Name Plaintiff MName Plaintiff LN…" at bounding box center [259, 183] width 189 height 6
drag, startPoint x: 259, startPoint y: 177, endPoint x: 207, endPoint y: 177, distance: 51.9
click at [207, 180] on div "NYS3 - Certificate of Dissolution - Plaintiff Name Plaintiff MName Plaintiff LN…" at bounding box center [259, 183] width 189 height 6
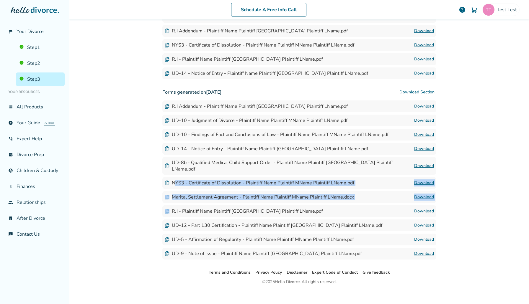
drag, startPoint x: 176, startPoint y: 179, endPoint x: 229, endPoint y: 202, distance: 58.1
click at [229, 201] on div "Forms generated on [DATE] Download Section RJI Addendum - Plaintiff Name Plaint…" at bounding box center [299, 172] width 274 height 173
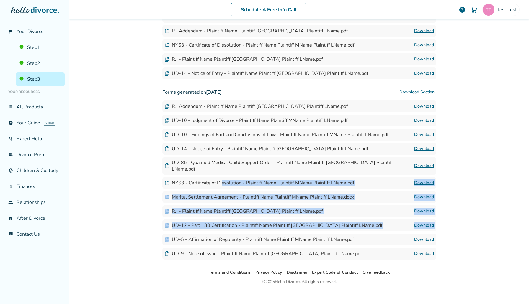
drag, startPoint x: 228, startPoint y: 229, endPoint x: 220, endPoint y: 180, distance: 49.9
click at [220, 180] on div "Forms generated on [DATE] Download Section RJI Addendum - Plaintiff Name Plaint…" at bounding box center [299, 172] width 274 height 173
click at [420, 222] on link "Download" at bounding box center [424, 225] width 20 height 7
